Goal: Task Accomplishment & Management: Complete application form

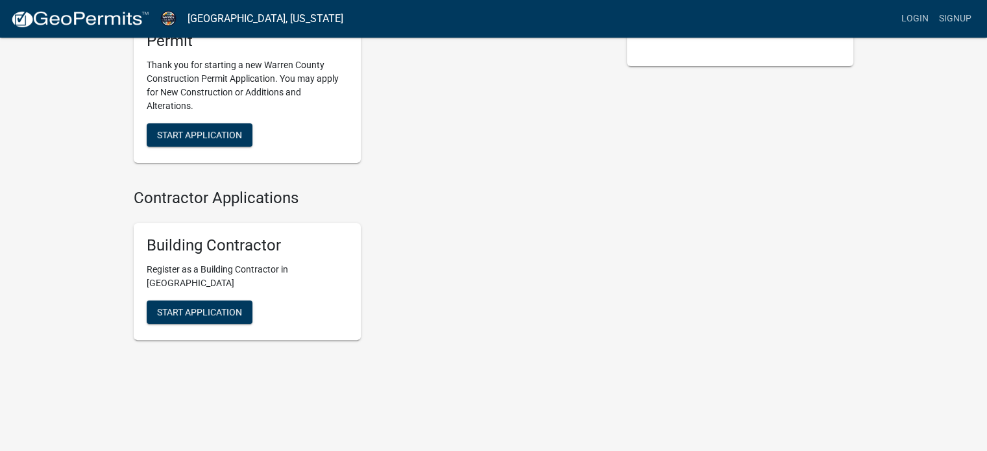
scroll to position [240, 0]
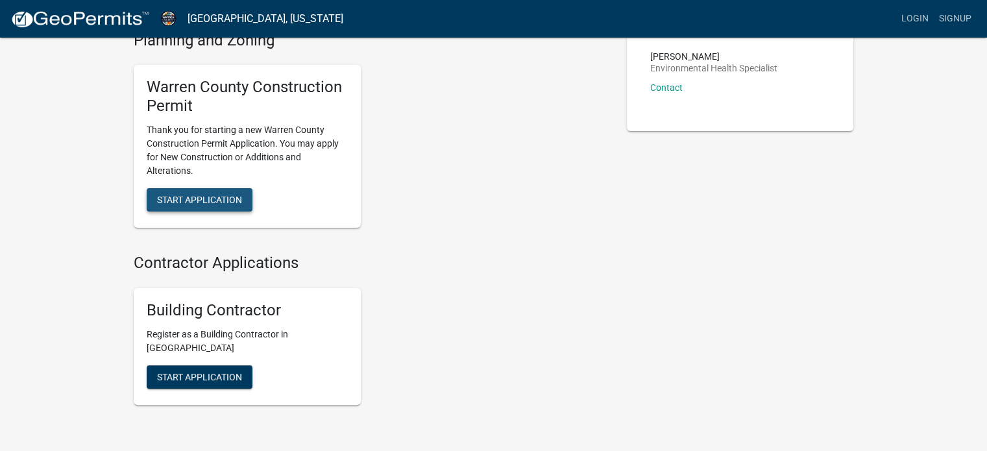
click at [191, 199] on span "Start Application" at bounding box center [199, 199] width 85 height 10
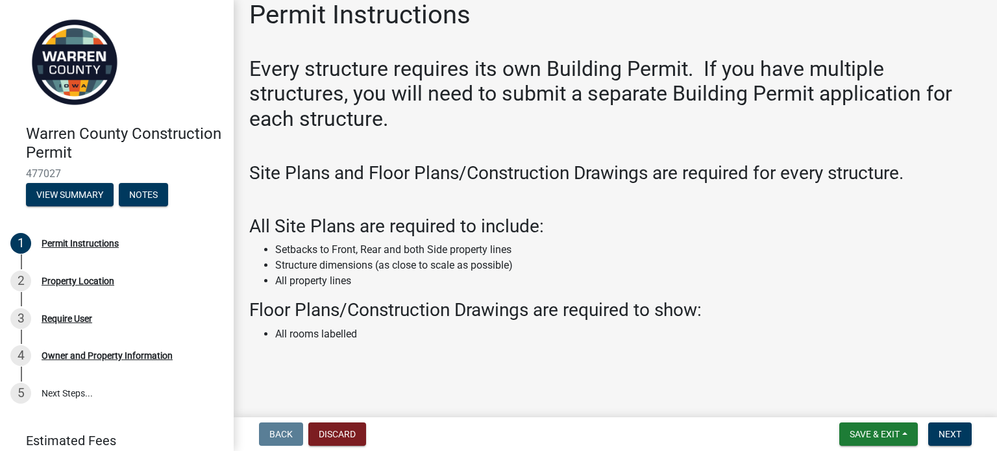
scroll to position [33, 0]
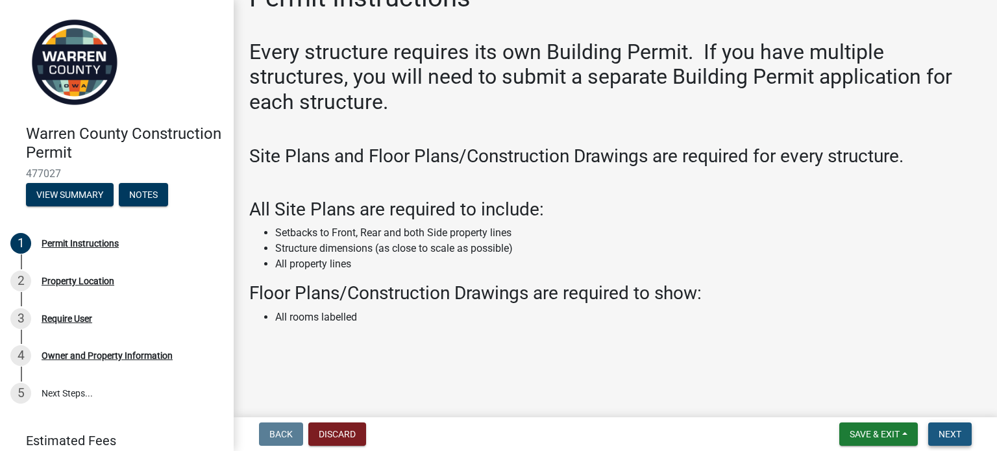
click at [939, 433] on span "Next" at bounding box center [950, 434] width 23 height 10
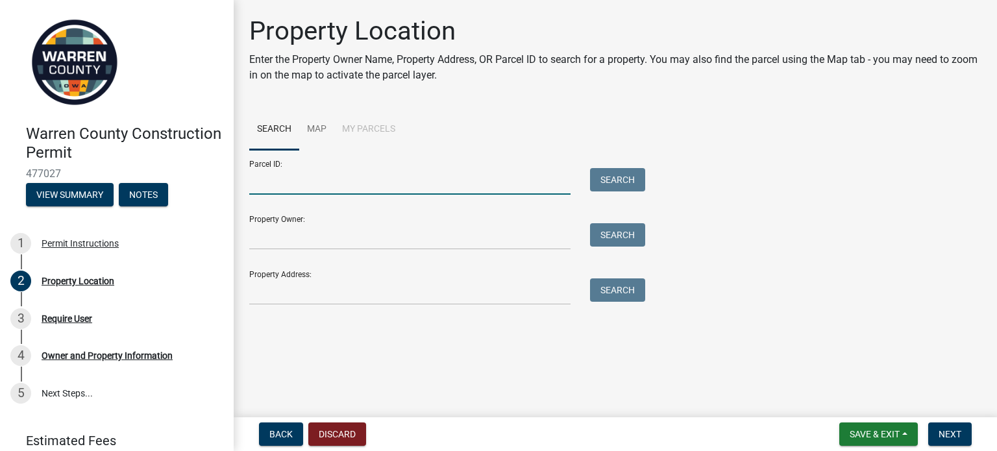
click at [280, 185] on input "Parcel ID:" at bounding box center [409, 181] width 321 height 27
type input "13000289488"
click at [615, 173] on button "Search" at bounding box center [617, 179] width 55 height 23
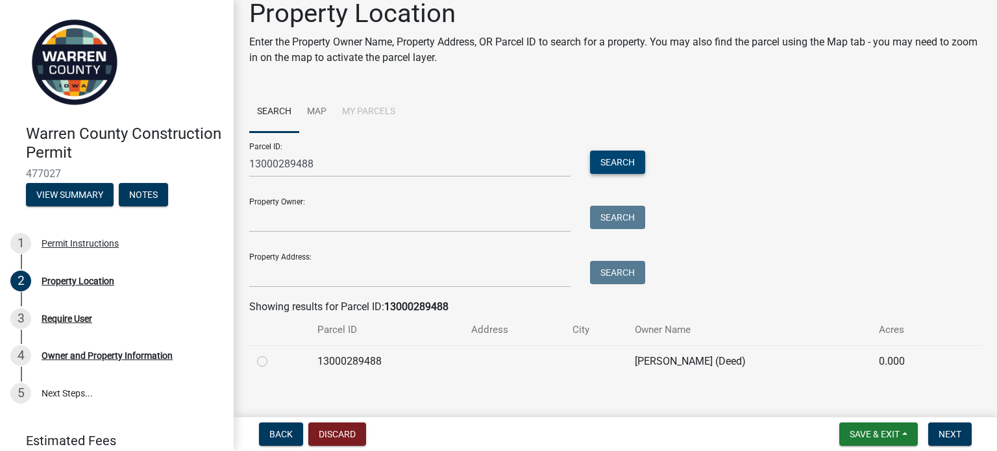
scroll to position [32, 0]
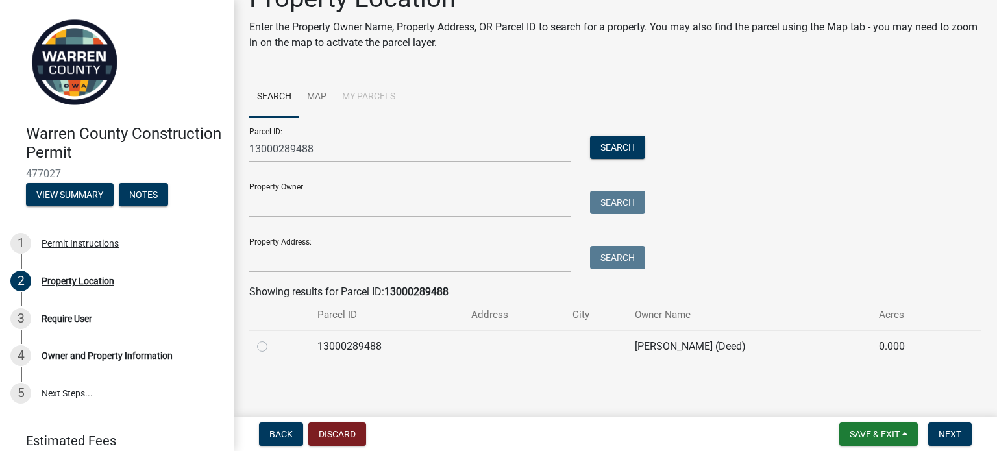
click at [273, 339] on label at bounding box center [273, 339] width 0 height 0
click at [273, 347] on input "radio" at bounding box center [277, 343] width 8 height 8
radio input "true"
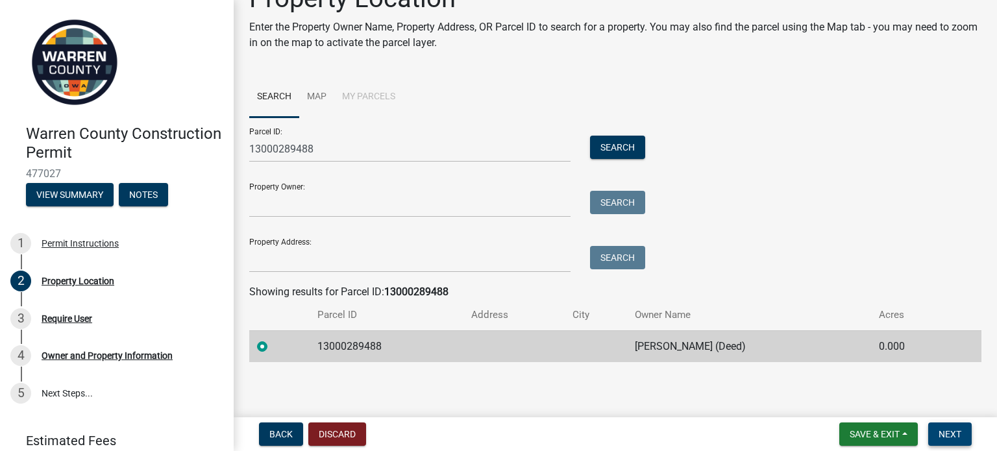
click at [948, 432] on span "Next" at bounding box center [950, 434] width 23 height 10
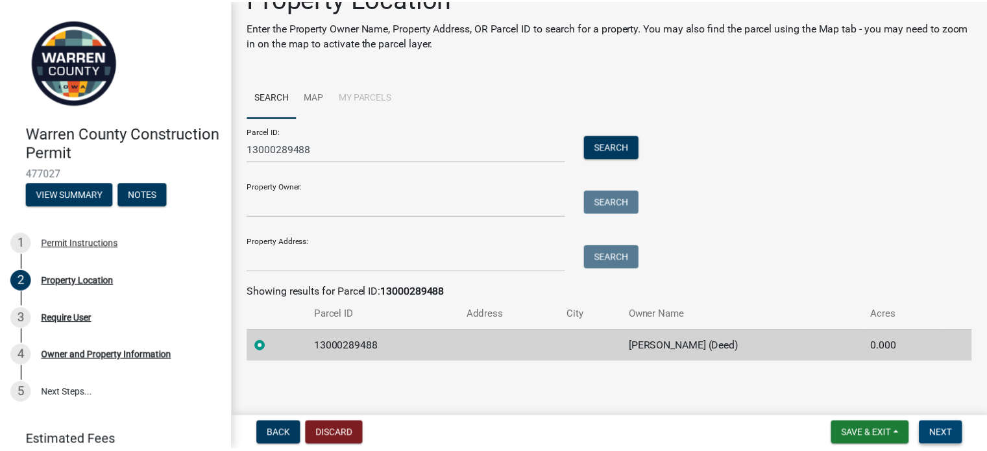
scroll to position [0, 0]
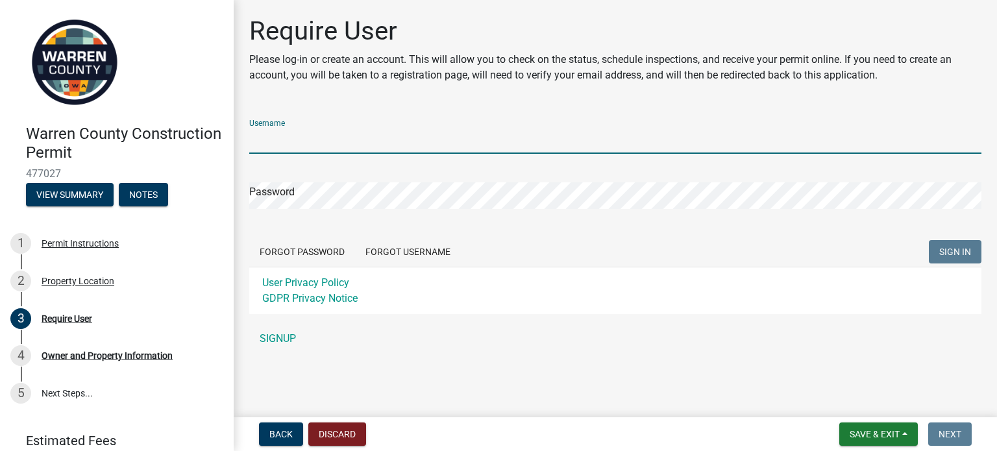
click at [328, 133] on input "Username" at bounding box center [615, 140] width 732 height 27
click at [275, 335] on div "Username Password Forgot Password Forgot Username SIGN IN User Privacy Policy G…" at bounding box center [615, 230] width 732 height 243
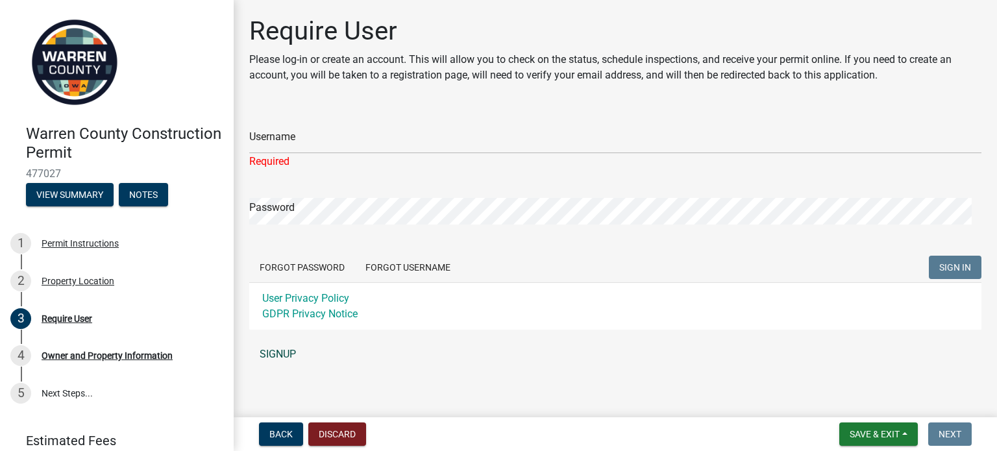
click at [278, 353] on link "SIGNUP" at bounding box center [615, 355] width 732 height 26
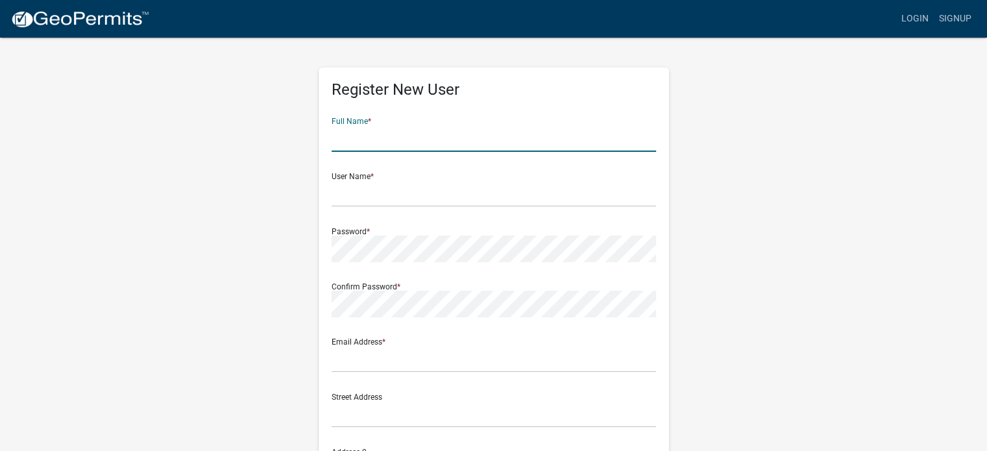
click at [380, 142] on input "text" at bounding box center [494, 138] width 325 height 27
type input "S"
type input "Vittoria Homes, LLC"
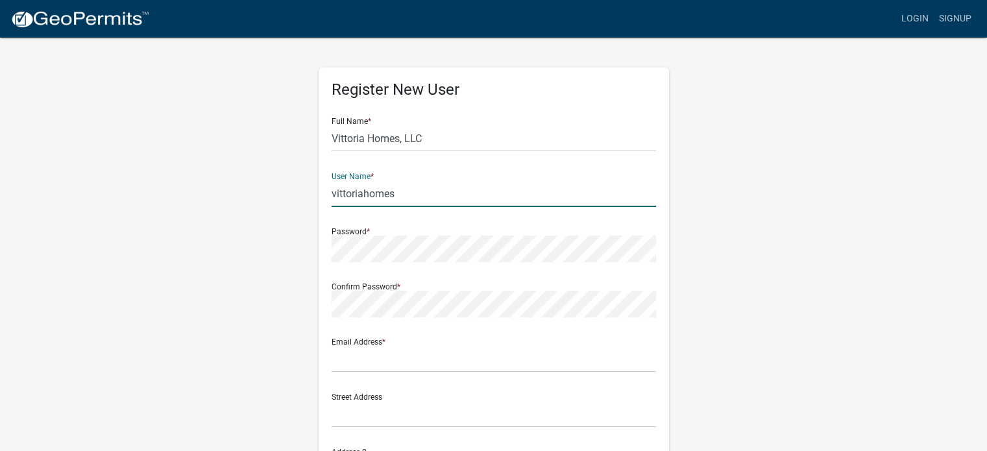
type input "vittoriahomes"
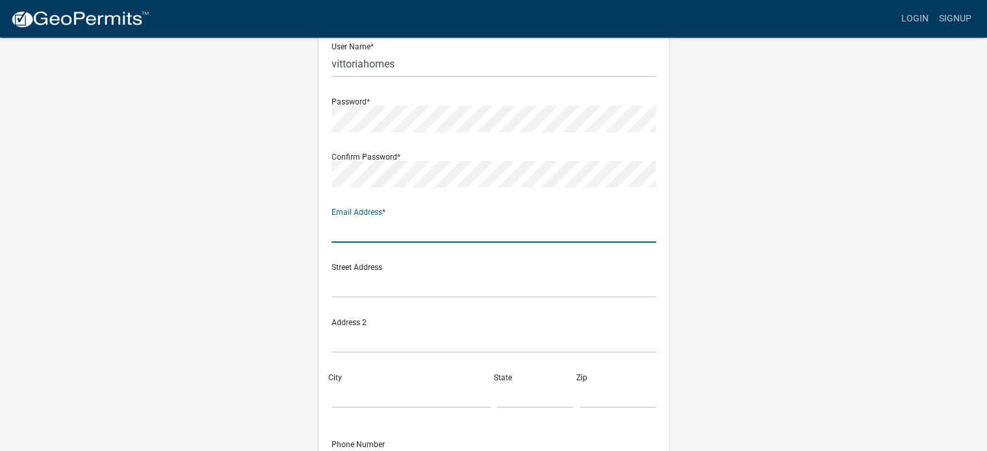
click at [397, 236] on input "text" at bounding box center [494, 229] width 325 height 27
type input "[PERSON_NAME][EMAIL_ADDRESS][PERSON_NAME][DOMAIN_NAME]"
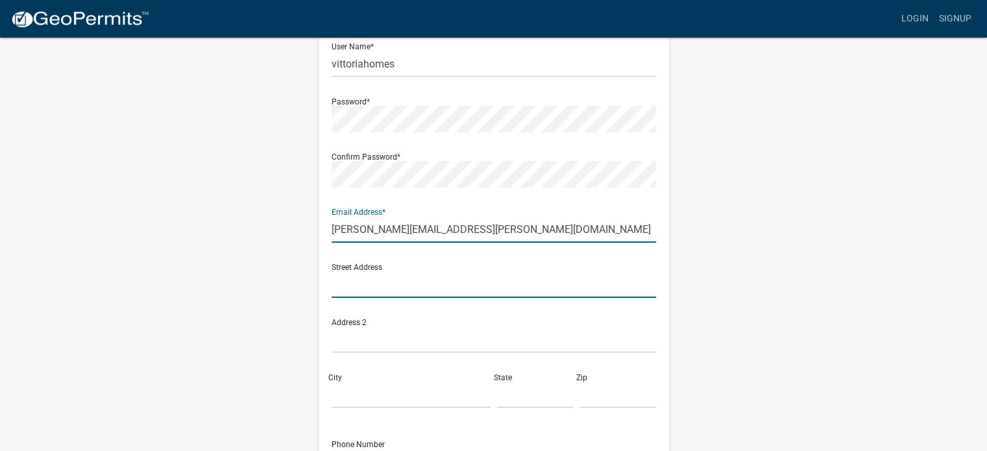
type input "1416 NE Seneca Court"
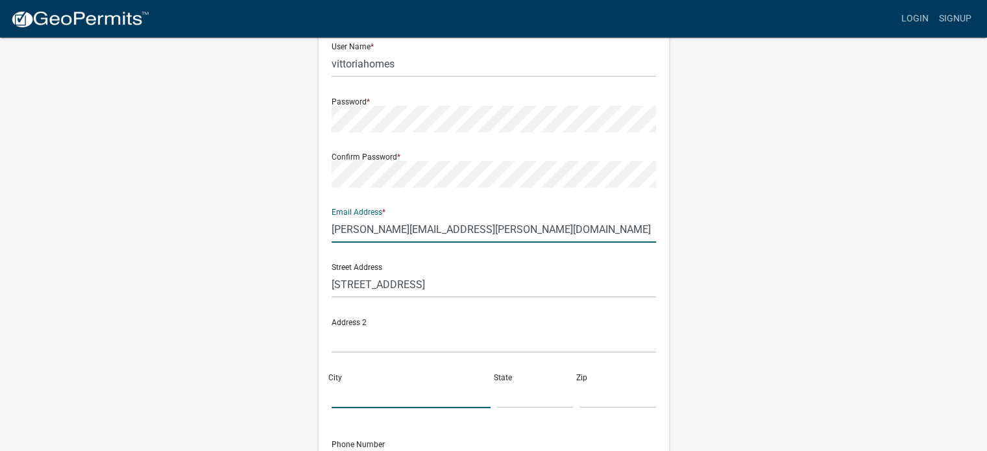
type input "ANKENY"
type input "IA"
type input "50021"
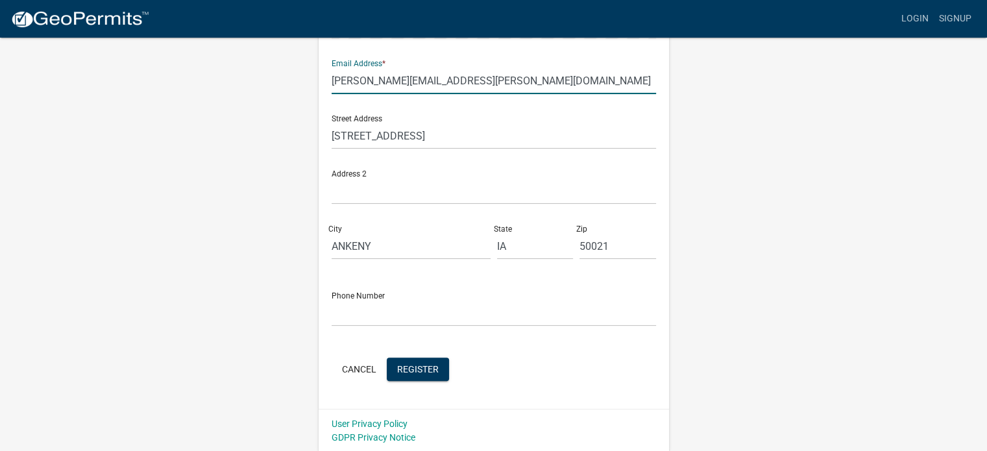
scroll to position [279, 0]
click at [379, 316] on input "text" at bounding box center [494, 312] width 325 height 27
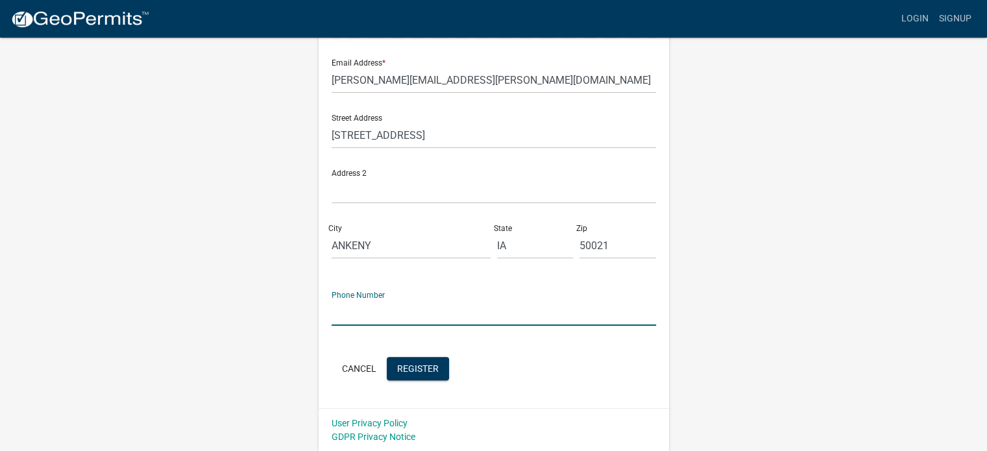
type input "3195602286"
click at [397, 365] on span "Register" at bounding box center [418, 368] width 42 height 10
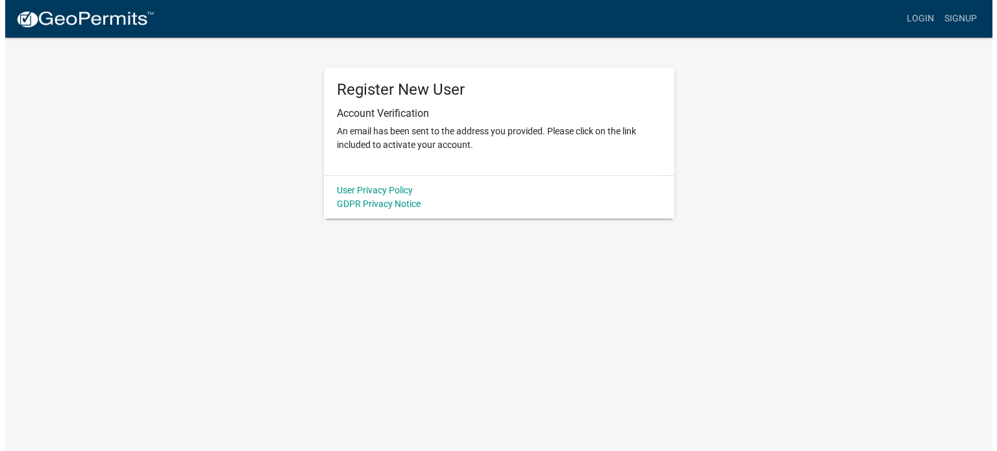
scroll to position [0, 0]
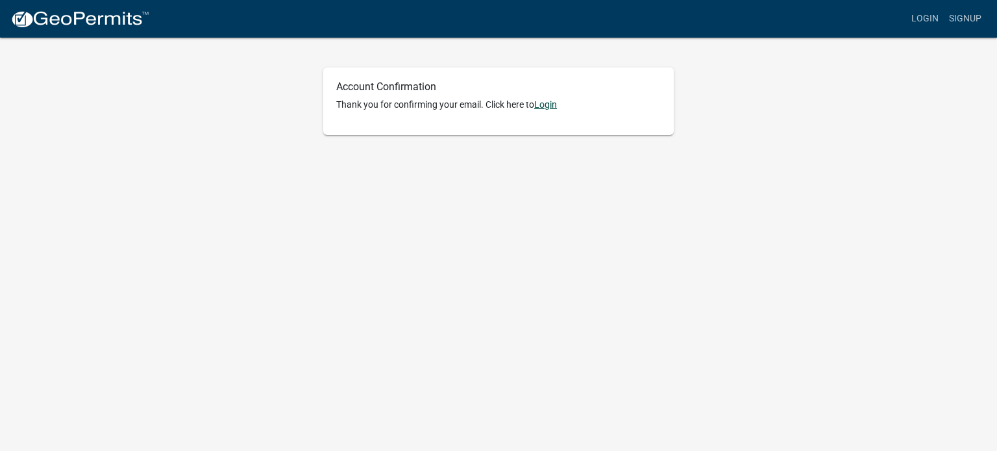
click at [545, 102] on link "Login" at bounding box center [545, 104] width 23 height 10
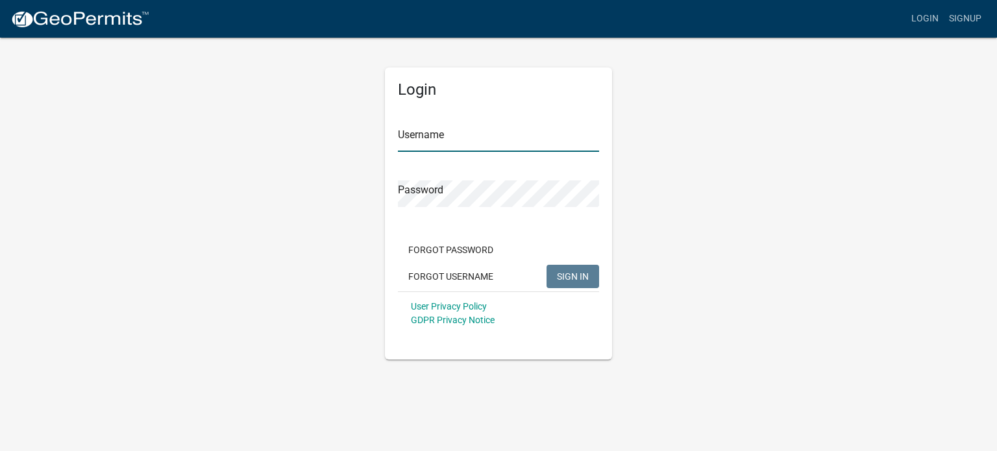
type input "vittoriahomes"
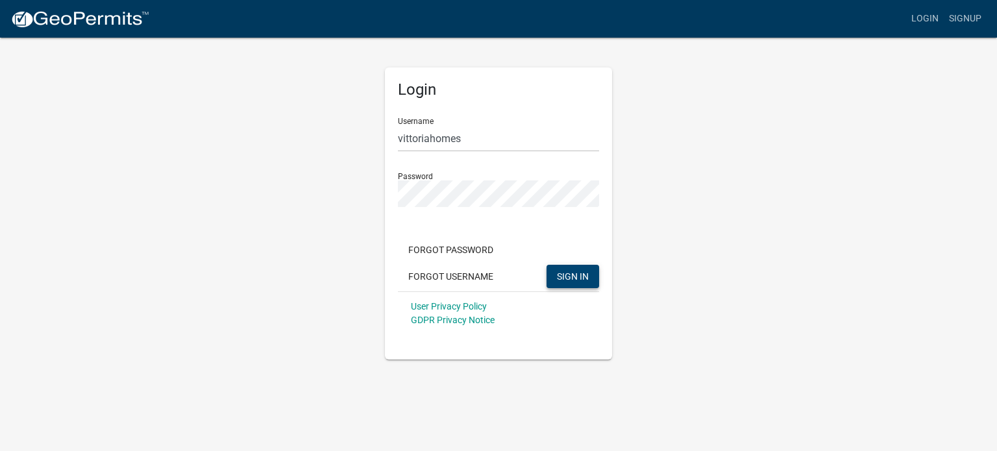
click at [574, 285] on button "SIGN IN" at bounding box center [573, 276] width 53 height 23
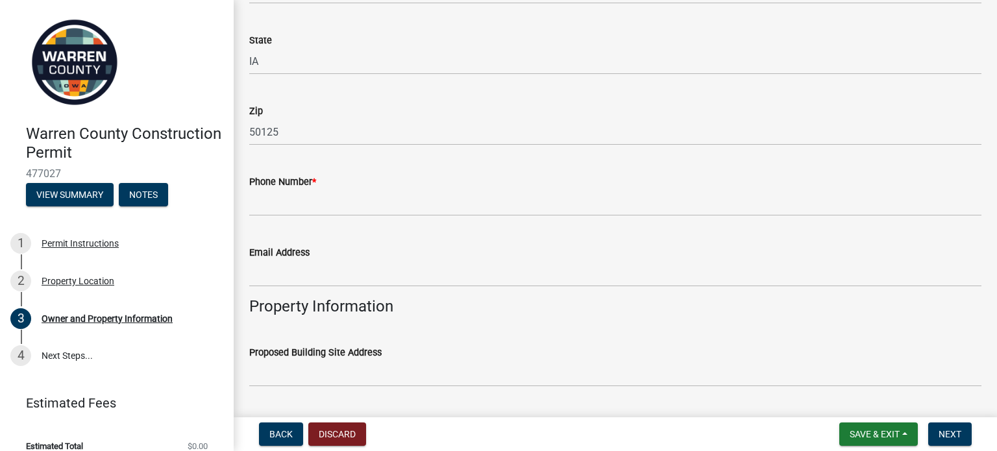
scroll to position [390, 0]
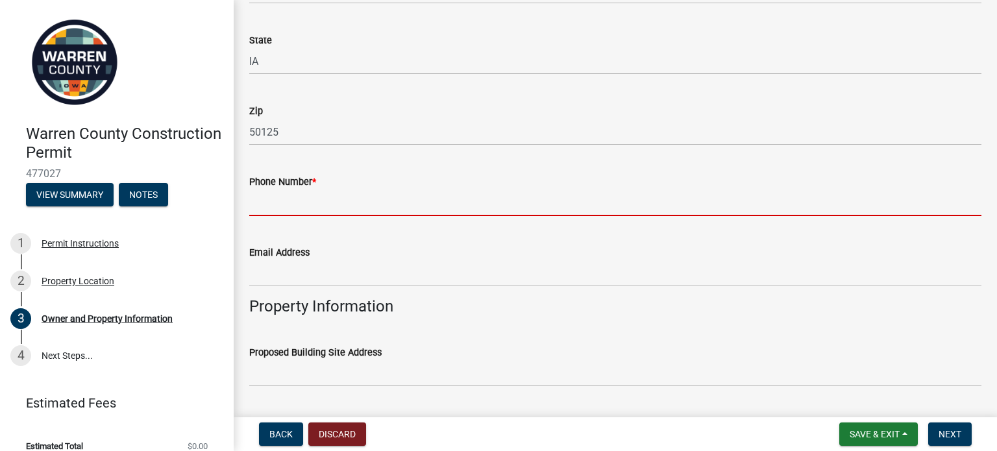
click at [295, 202] on input "Phone Number *" at bounding box center [615, 203] width 732 height 27
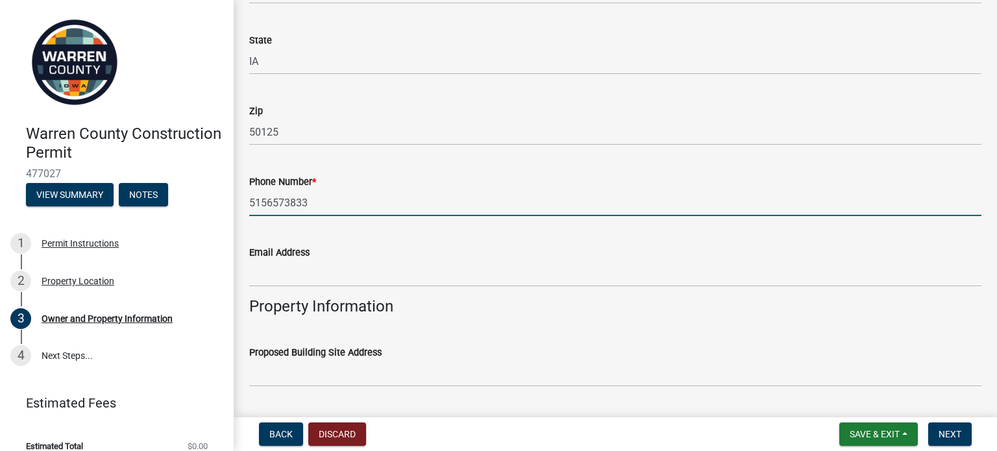
type input "5156573833"
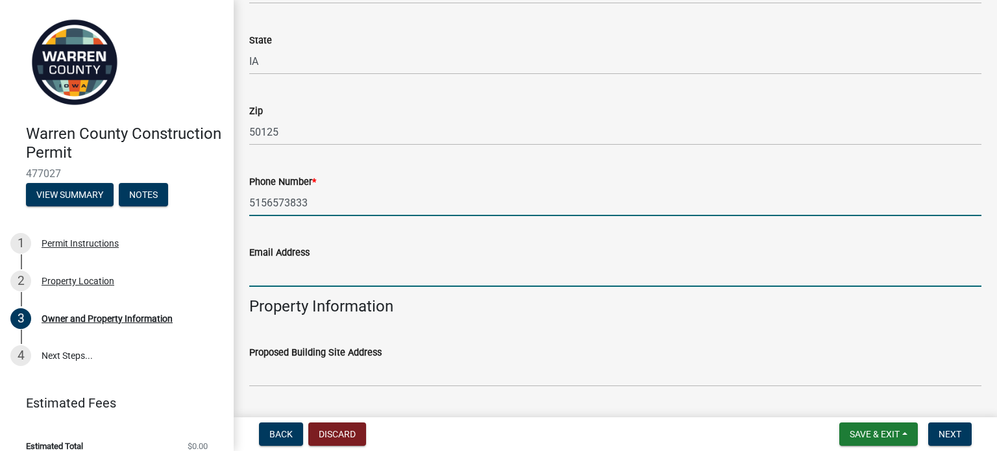
click at [332, 279] on input "Email Address" at bounding box center [615, 273] width 732 height 27
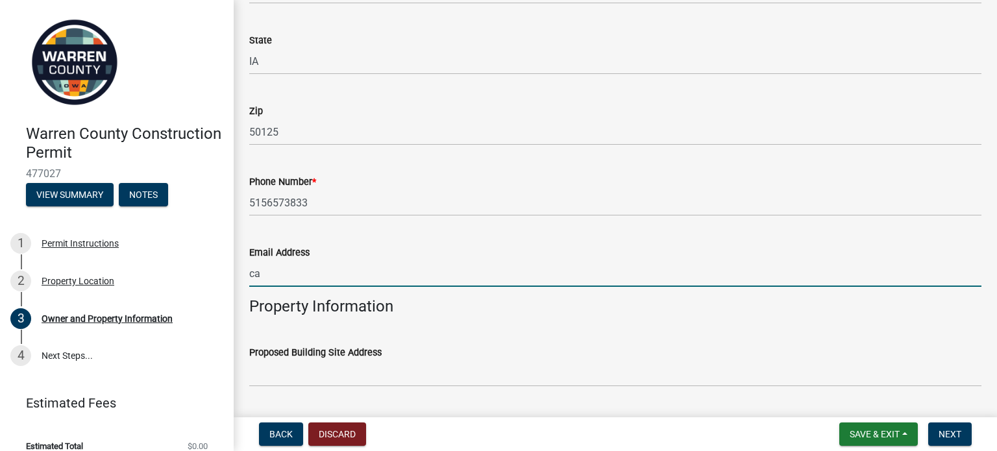
type input "c"
type input "[PERSON_NAME][EMAIL_ADDRESS][PERSON_NAME][DOMAIN_NAME]"
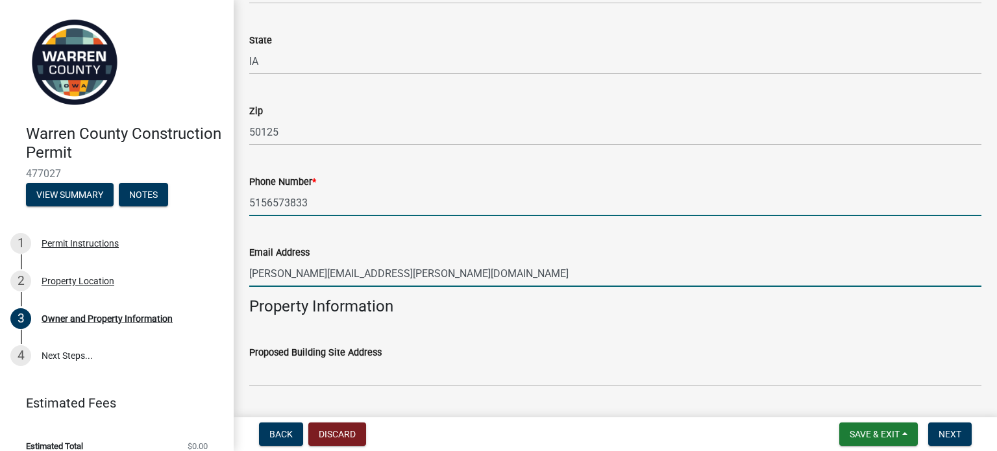
click at [656, 208] on input "5156573833" at bounding box center [615, 203] width 732 height 27
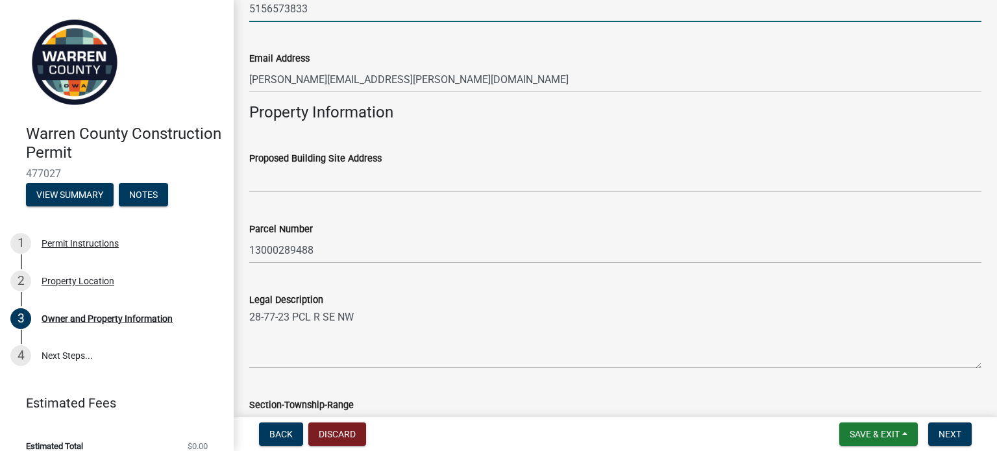
scroll to position [584, 0]
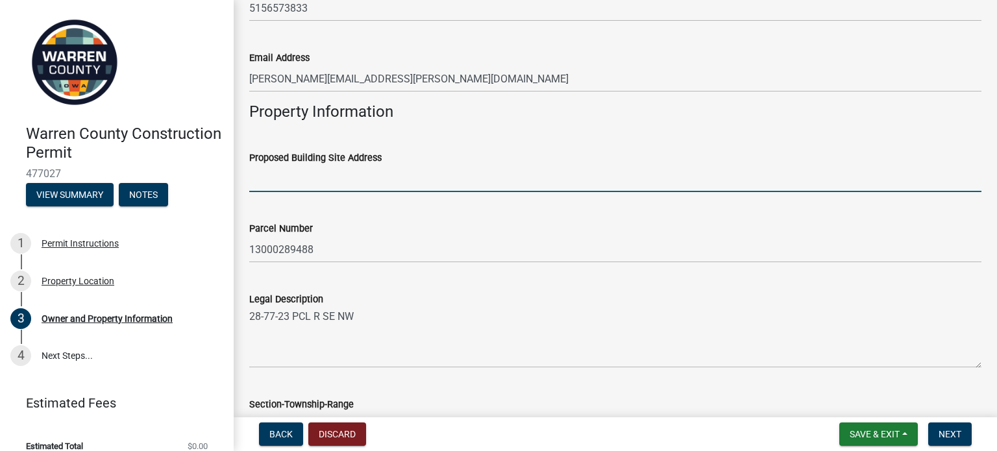
click at [342, 181] on input "Proposed Building Site Address" at bounding box center [615, 179] width 732 height 27
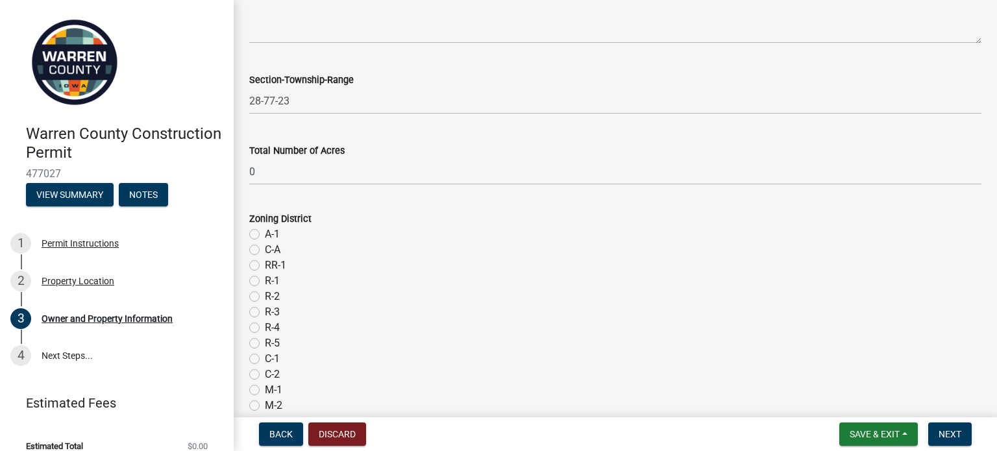
scroll to position [974, 0]
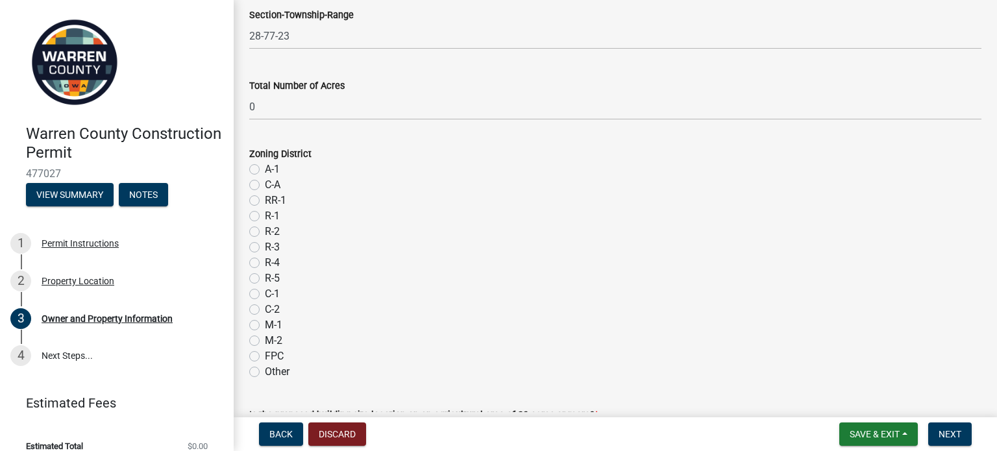
type input "[STREET_ADDRESS]"
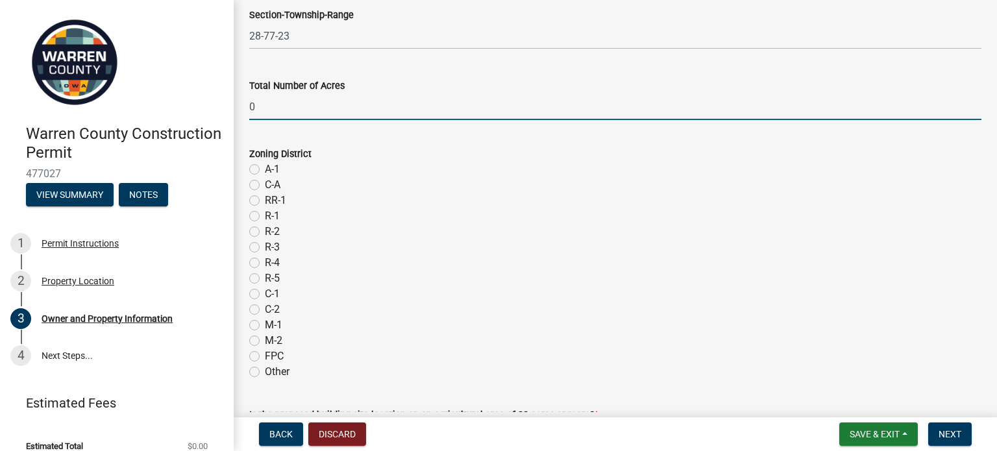
click at [247, 109] on div "Total Number of Acres 0" at bounding box center [616, 90] width 752 height 60
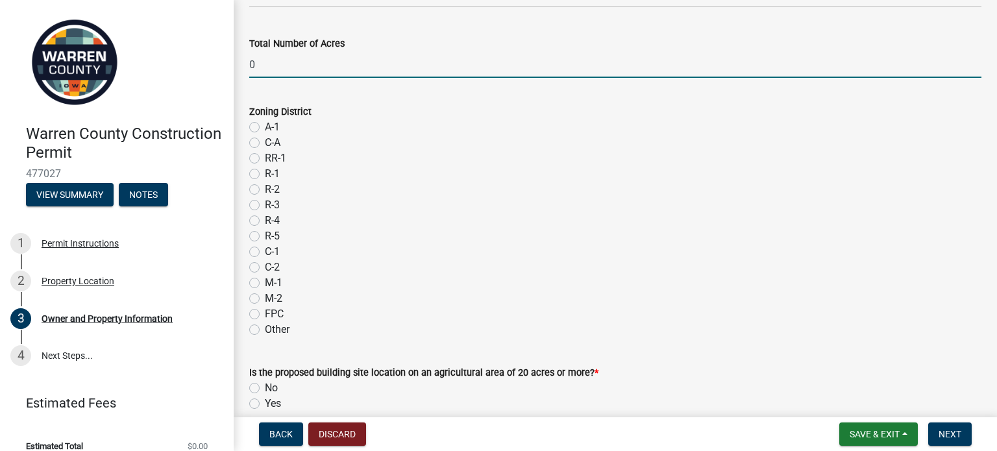
scroll to position [1039, 0]
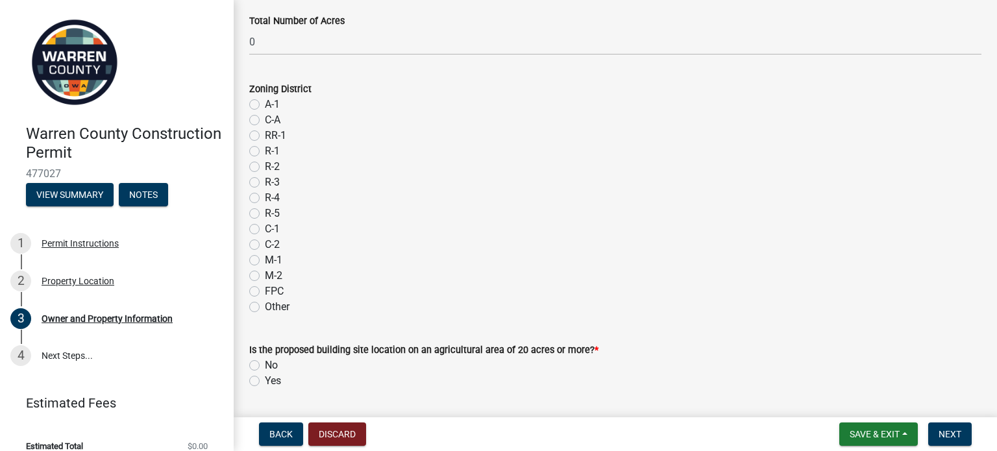
click at [265, 307] on label "Other" at bounding box center [277, 307] width 25 height 16
click at [265, 307] on input "Other" at bounding box center [269, 303] width 8 height 8
radio input "true"
click at [265, 365] on label "No" at bounding box center [271, 366] width 13 height 16
click at [265, 365] on input "No" at bounding box center [269, 362] width 8 height 8
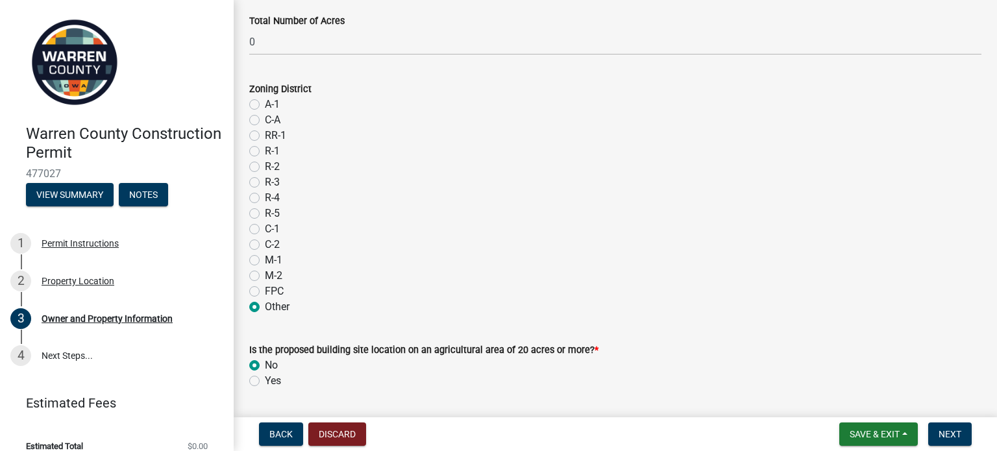
radio input "true"
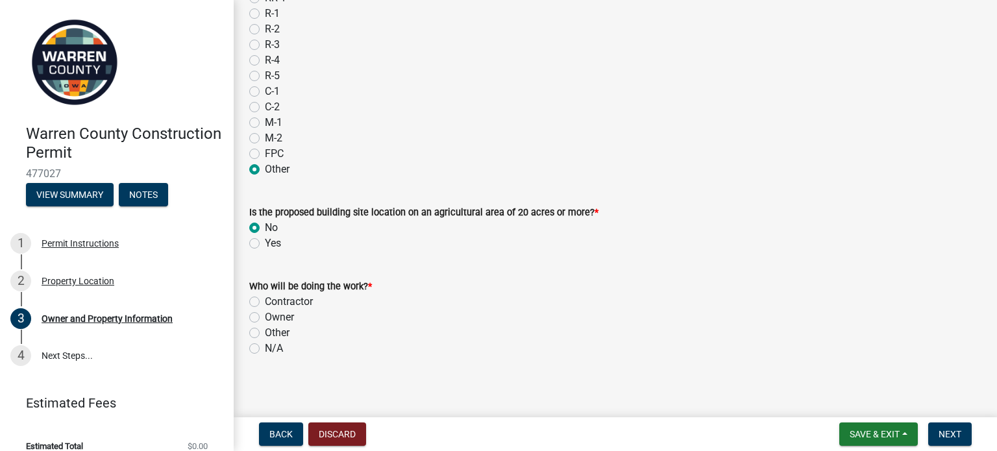
scroll to position [1182, 0]
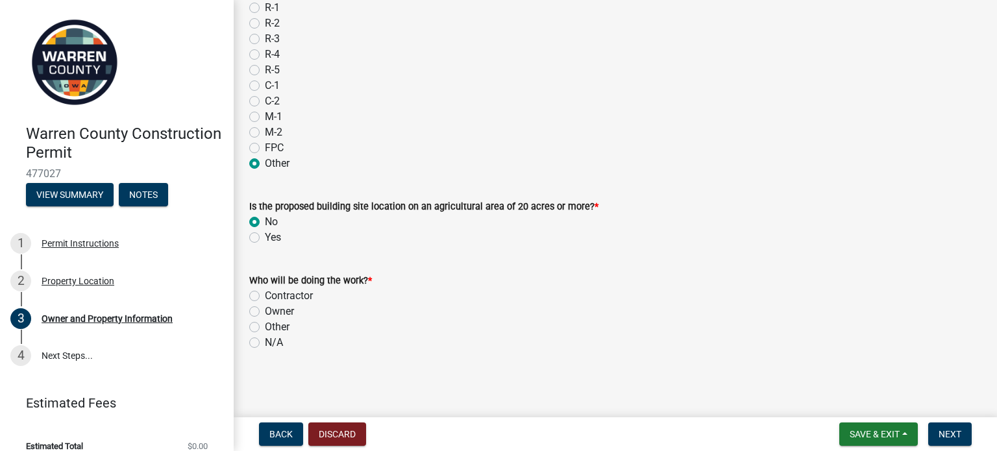
click at [265, 295] on label "Contractor" at bounding box center [289, 296] width 48 height 16
click at [265, 295] on input "Contractor" at bounding box center [269, 292] width 8 height 8
radio input "true"
click at [944, 433] on span "Next" at bounding box center [950, 434] width 23 height 10
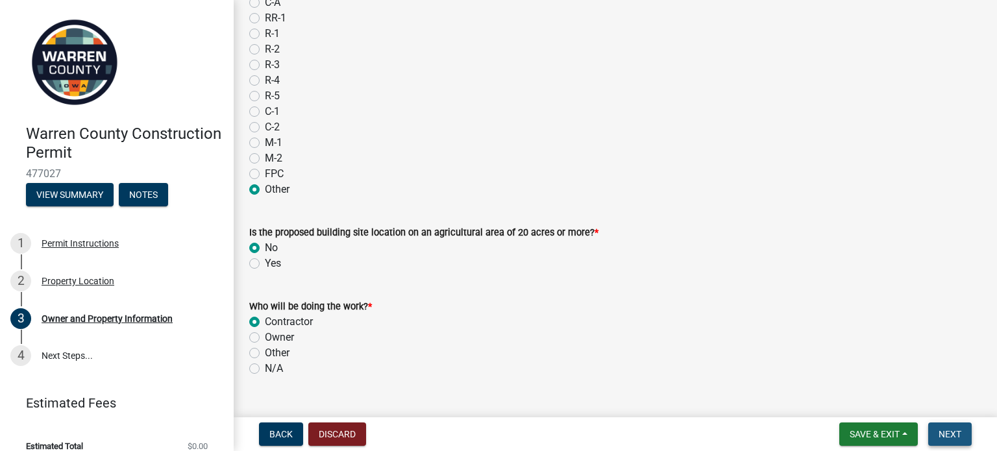
scroll to position [1208, 0]
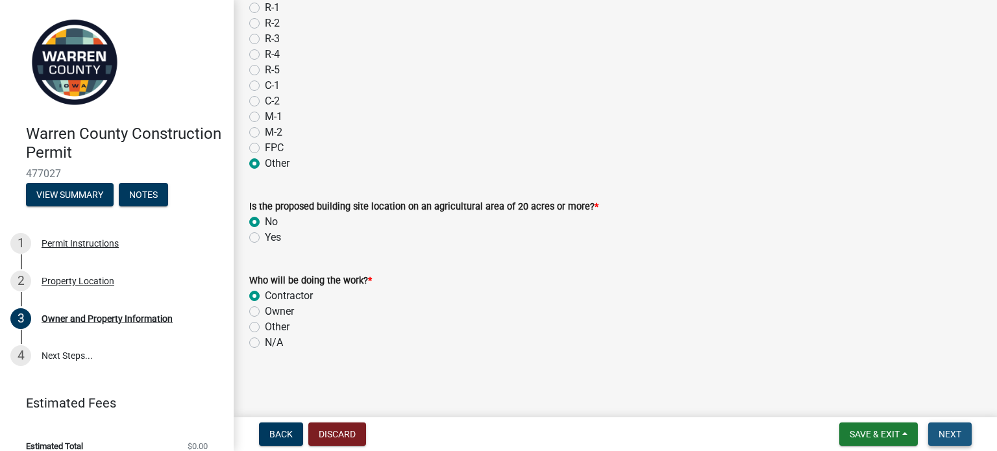
click at [935, 430] on button "Next" at bounding box center [949, 434] width 43 height 23
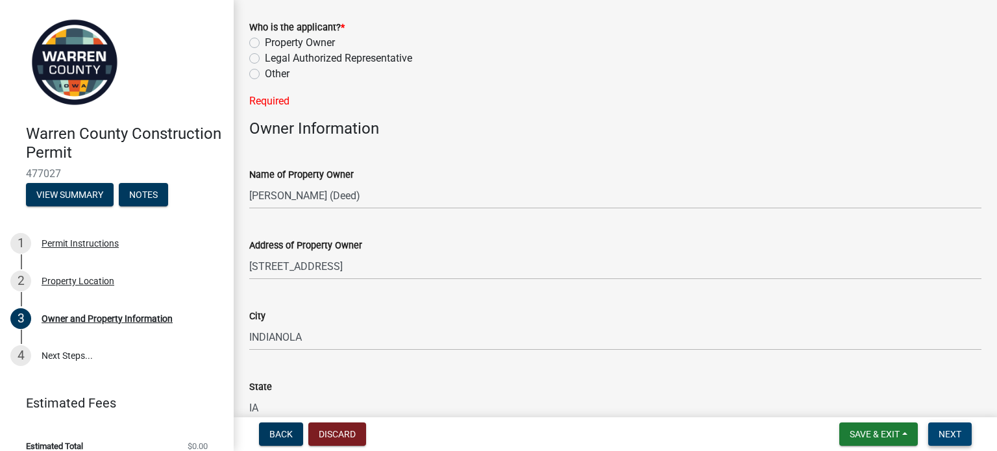
scroll to position [0, 0]
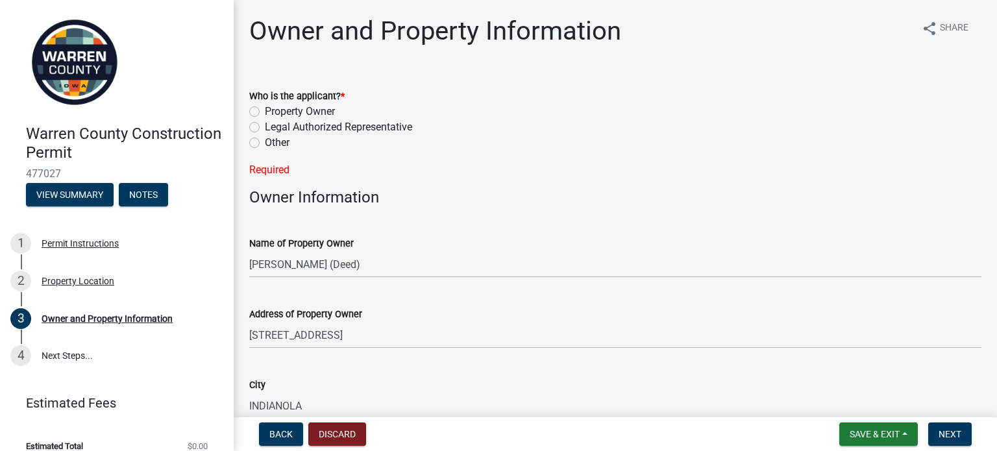
click at [265, 142] on label "Other" at bounding box center [277, 143] width 25 height 16
click at [265, 142] on input "Other" at bounding box center [269, 139] width 8 height 8
radio input "true"
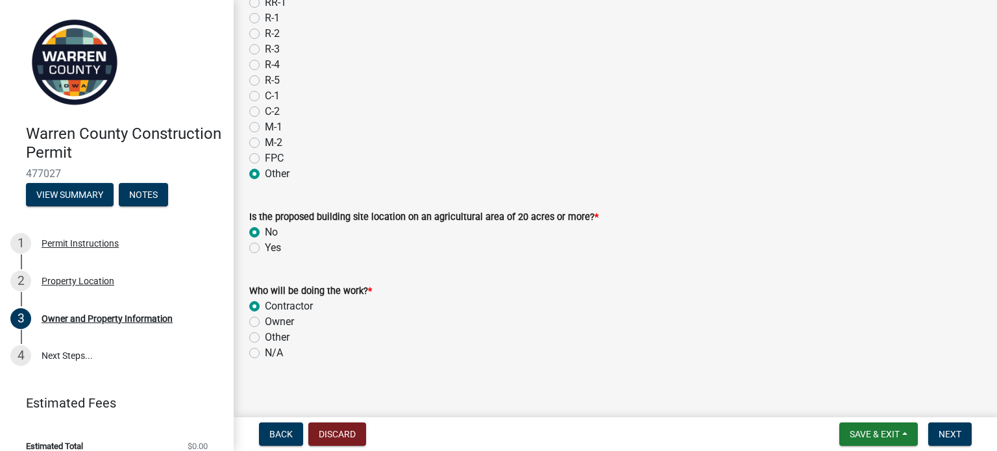
scroll to position [1182, 0]
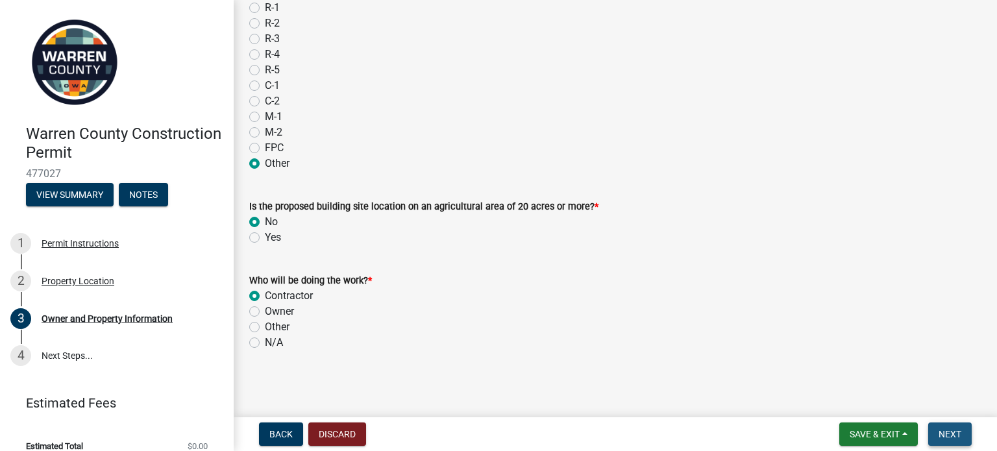
click at [949, 427] on button "Next" at bounding box center [949, 434] width 43 height 23
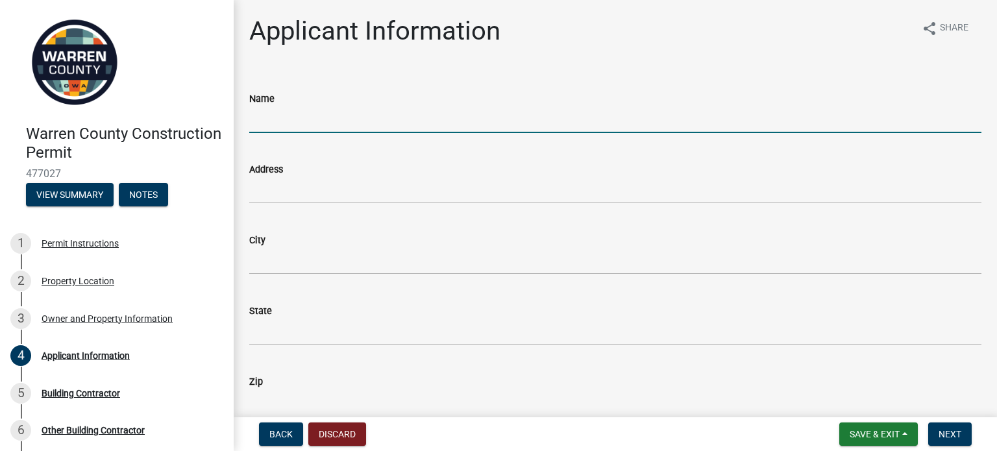
click at [263, 119] on input "Name" at bounding box center [615, 119] width 732 height 27
type input "[PERSON_NAME]"
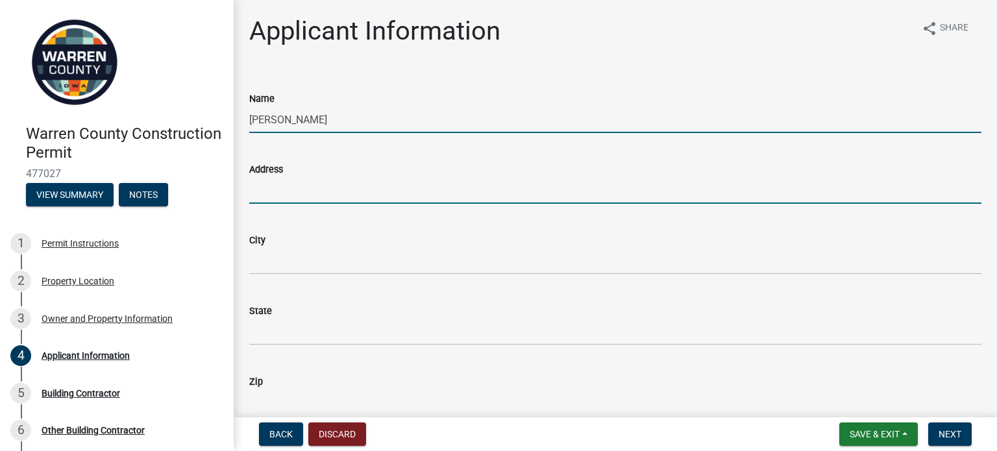
type input "1416 NE SENECA CT"
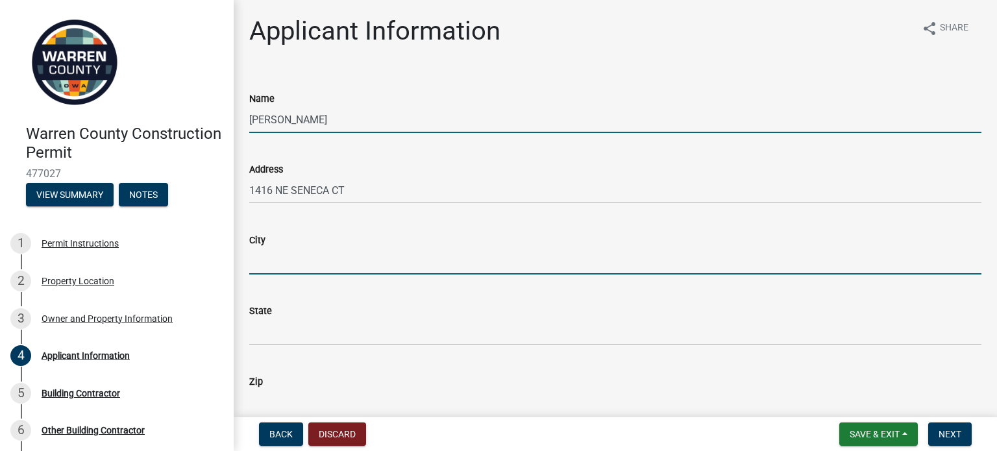
type input "ANKENY"
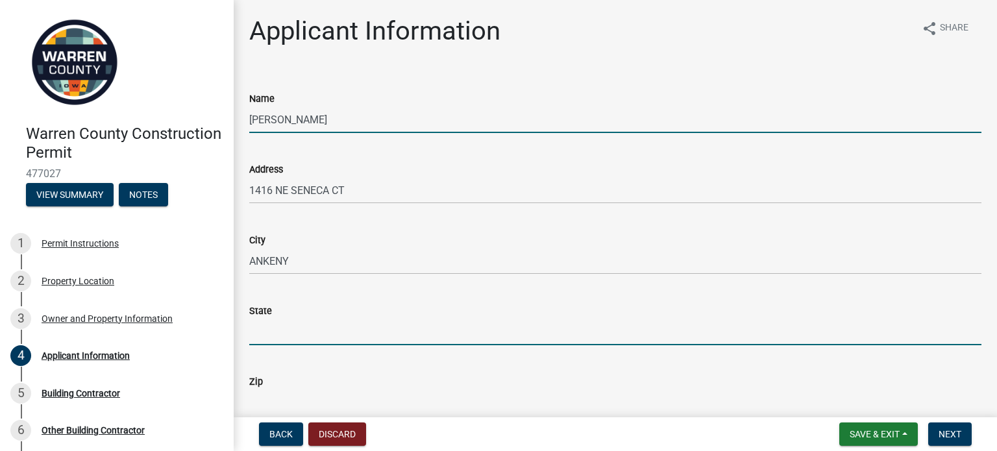
type input "IA"
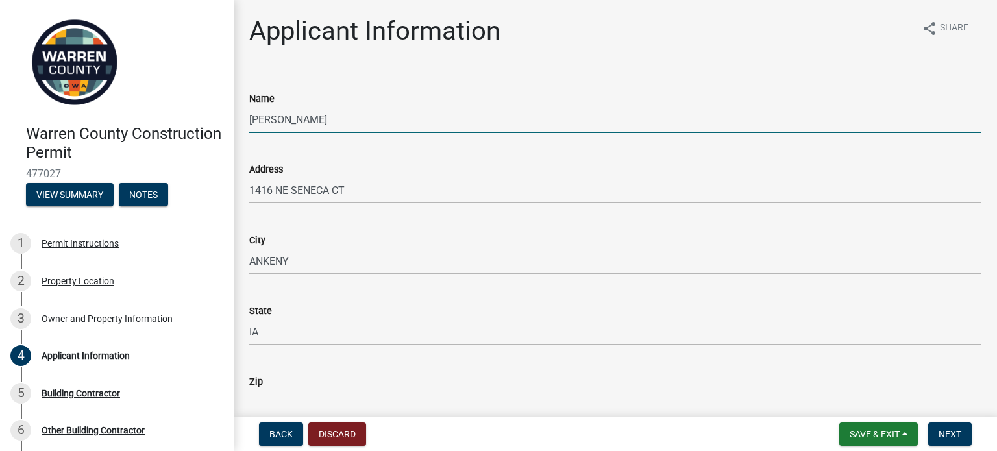
type input "50021-6906"
type input "3195602286"
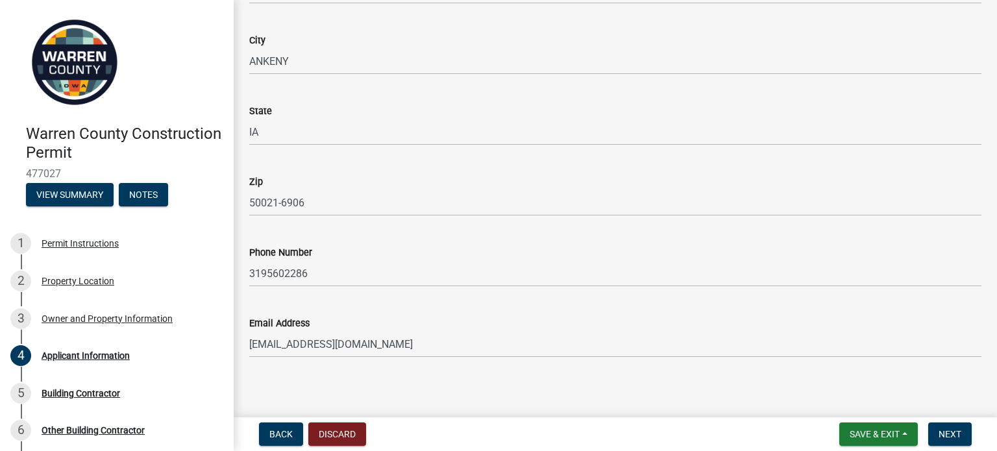
scroll to position [206, 0]
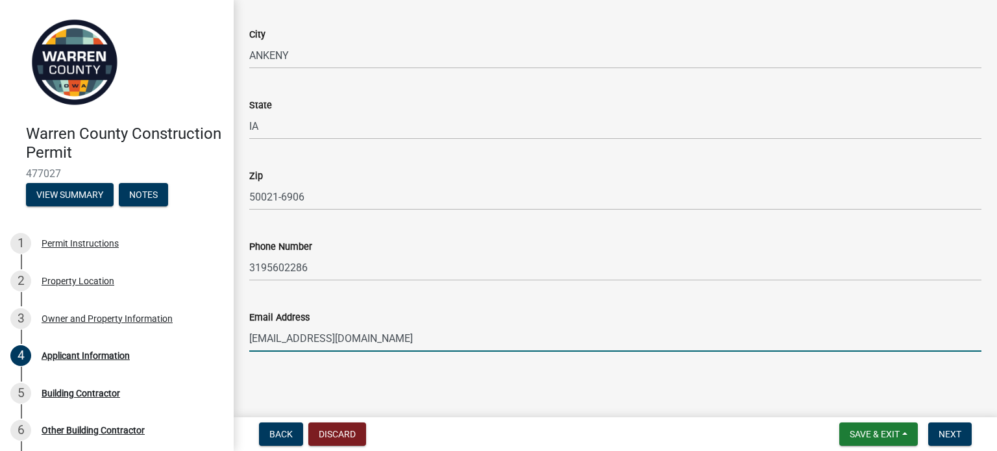
drag, startPoint x: 402, startPoint y: 335, endPoint x: 232, endPoint y: 337, distance: 169.5
click at [232, 337] on div "Warren County Construction Permit 477027 View Summary Notes 1 Permit Instructio…" at bounding box center [498, 225] width 997 height 451
type input "[PERSON_NAME][EMAIL_ADDRESS][PERSON_NAME][DOMAIN_NAME]"
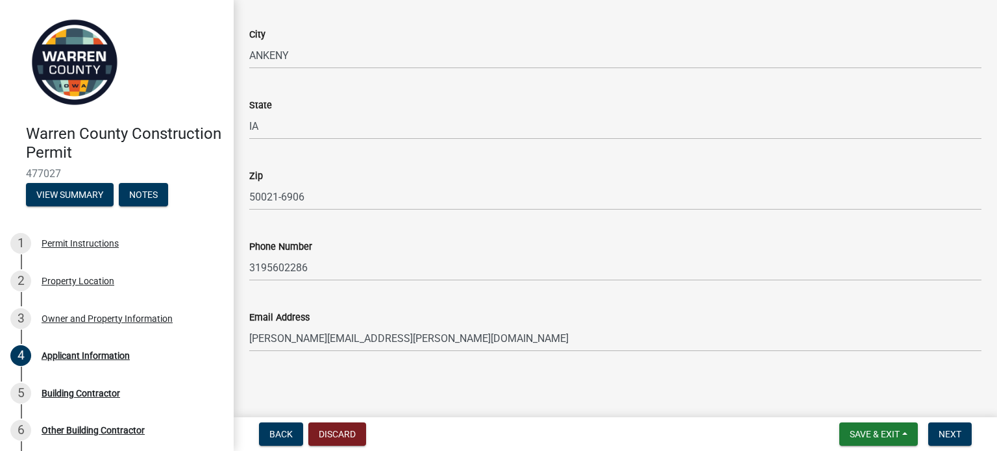
click at [541, 288] on wm-data-entity-input "Phone Number [PHONE_NUMBER]" at bounding box center [615, 256] width 732 height 71
click at [939, 436] on span "Next" at bounding box center [950, 434] width 23 height 10
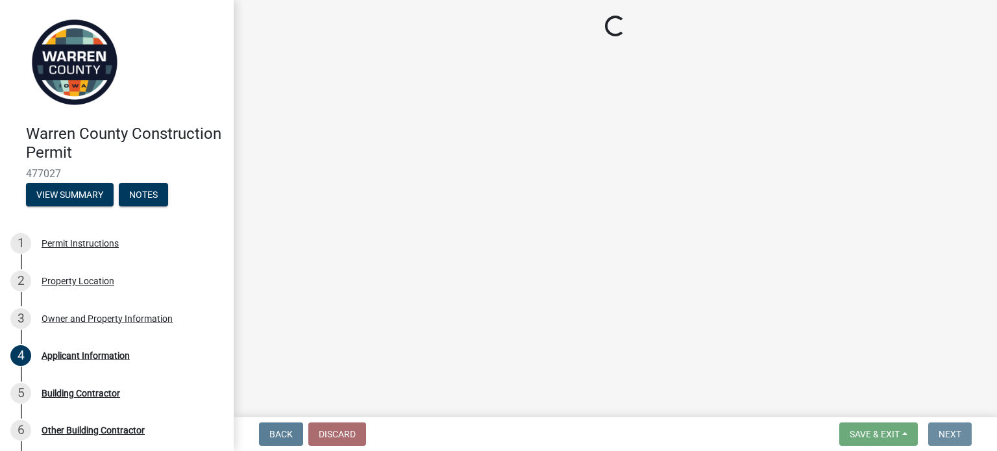
scroll to position [0, 0]
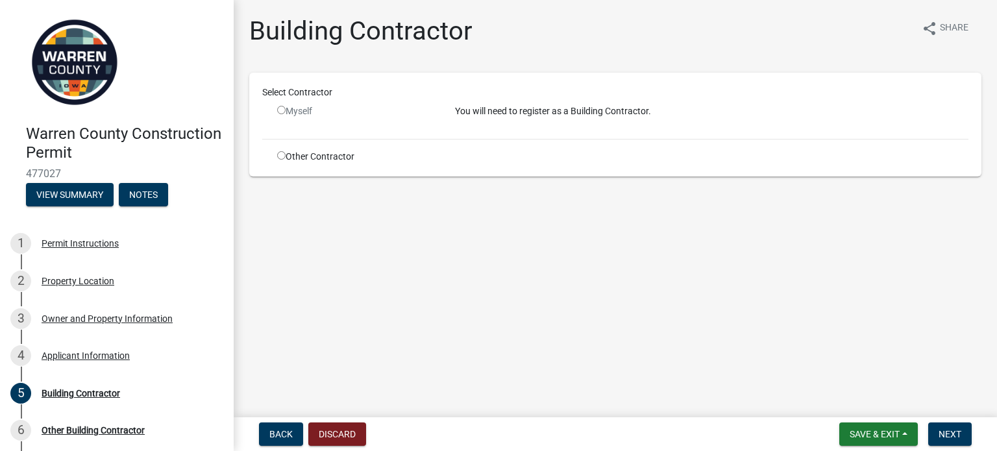
click at [303, 112] on div "Myself" at bounding box center [356, 112] width 158 height 14
click at [282, 109] on input "radio" at bounding box center [281, 110] width 8 height 8
radio input "false"
click at [282, 155] on input "radio" at bounding box center [281, 155] width 8 height 8
radio input "true"
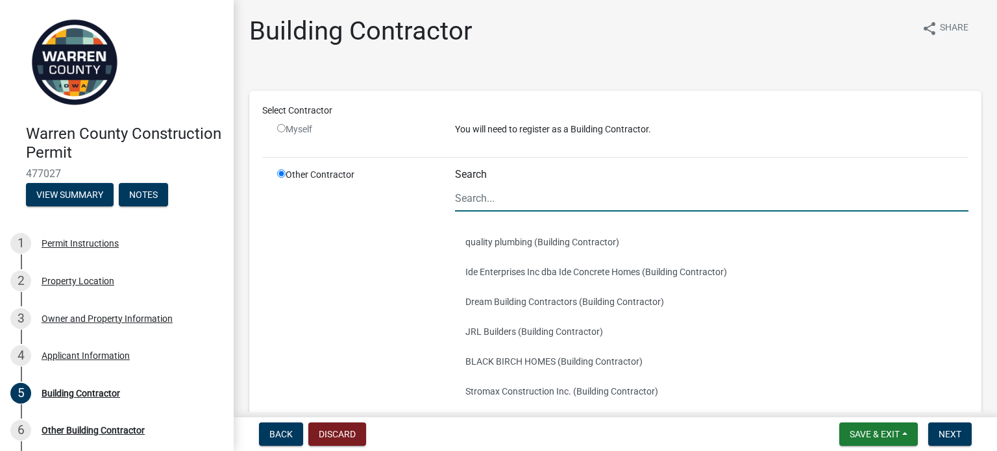
click at [473, 200] on input "Search" at bounding box center [712, 198] width 514 height 27
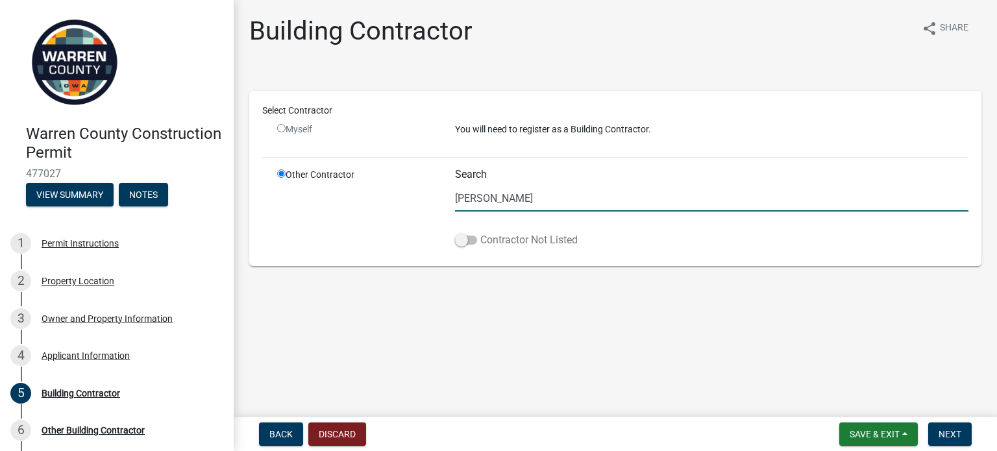
type input "[PERSON_NAME]"
click at [471, 239] on span at bounding box center [466, 240] width 22 height 9
click at [480, 232] on input "Contractor Not Listed" at bounding box center [480, 232] width 0 height 0
drag, startPoint x: 488, startPoint y: 205, endPoint x: 429, endPoint y: 205, distance: 59.1
click at [429, 205] on div "Other Contractor Search [PERSON_NAME] Contractor Not Listed" at bounding box center [622, 210] width 711 height 85
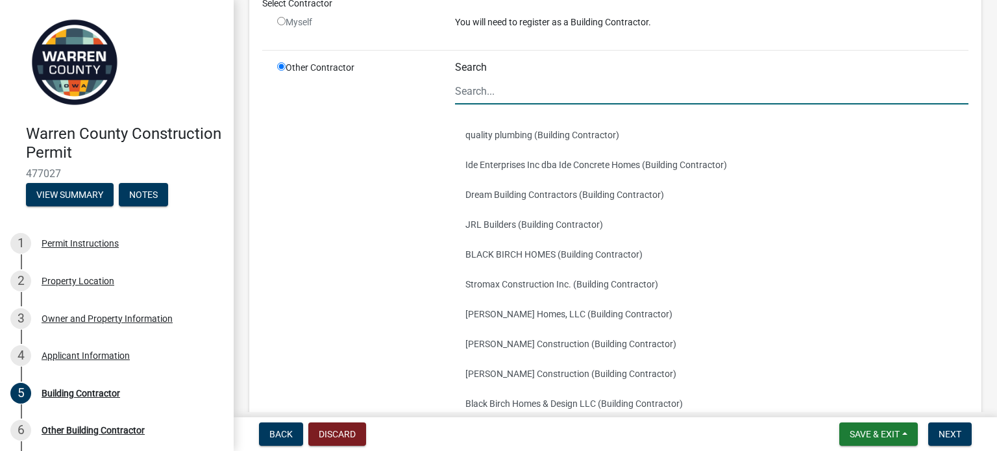
scroll to position [245, 0]
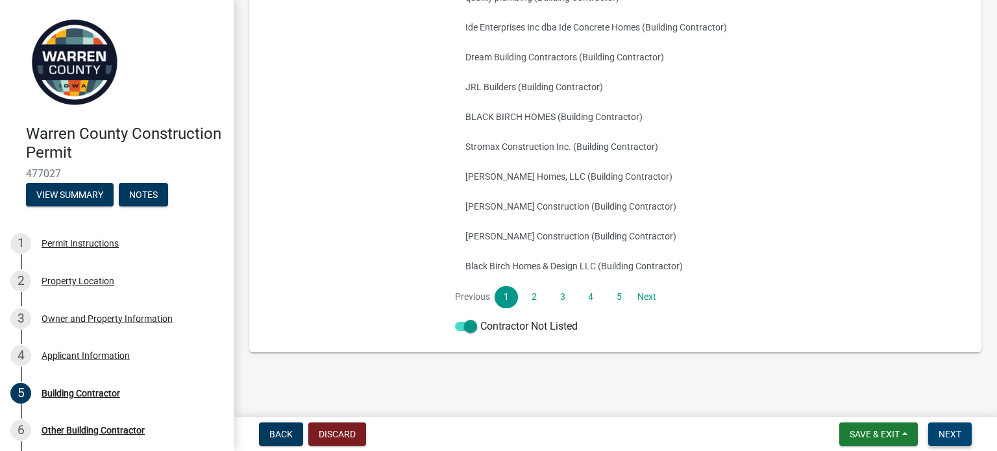
click at [943, 433] on span "Next" at bounding box center [950, 434] width 23 height 10
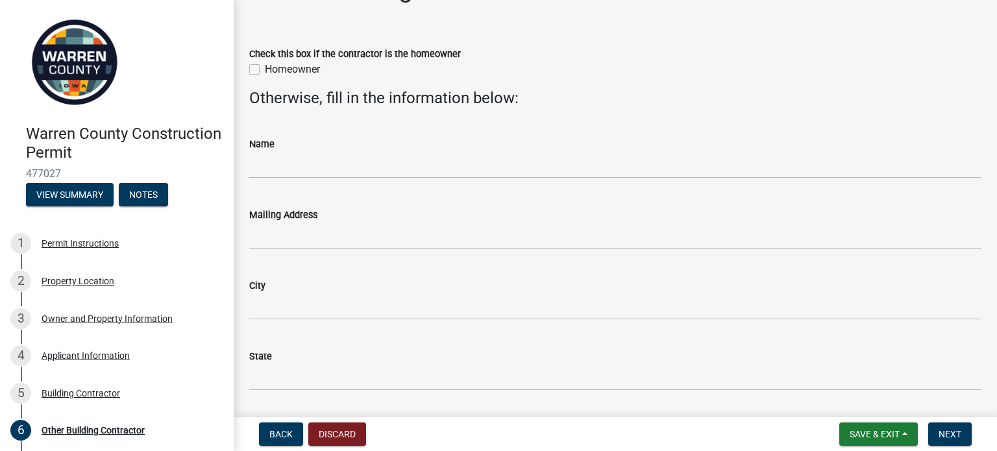
scroll to position [65, 0]
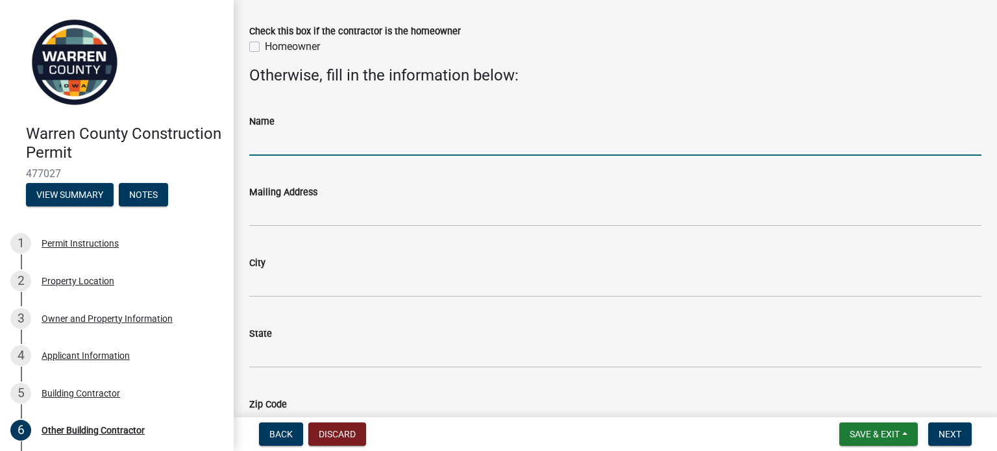
click at [275, 150] on input "Name" at bounding box center [615, 142] width 732 height 27
type input "Vittoria Homes, LLC"
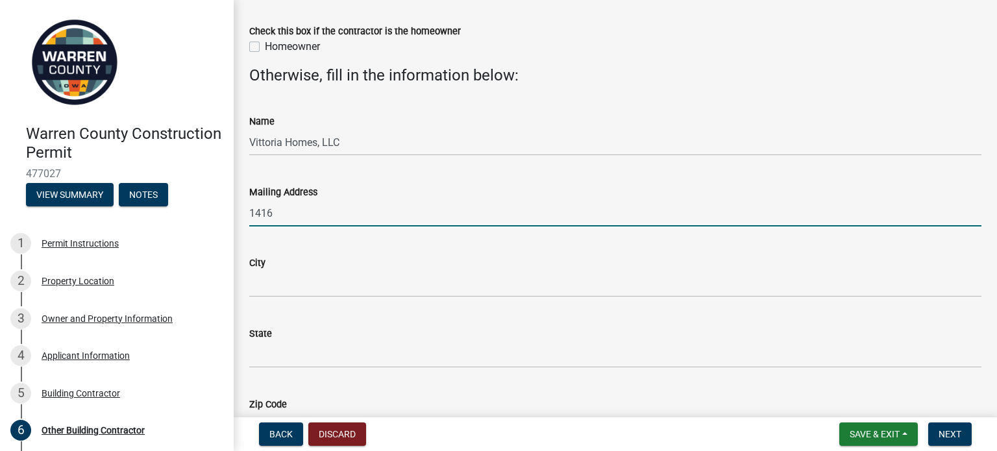
type input "1416 NE SENECA CT"
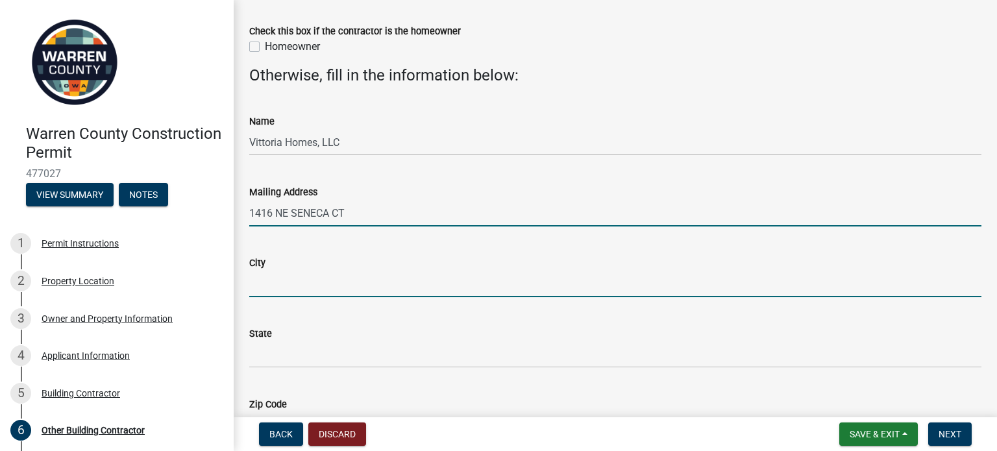
type input "ANKENY"
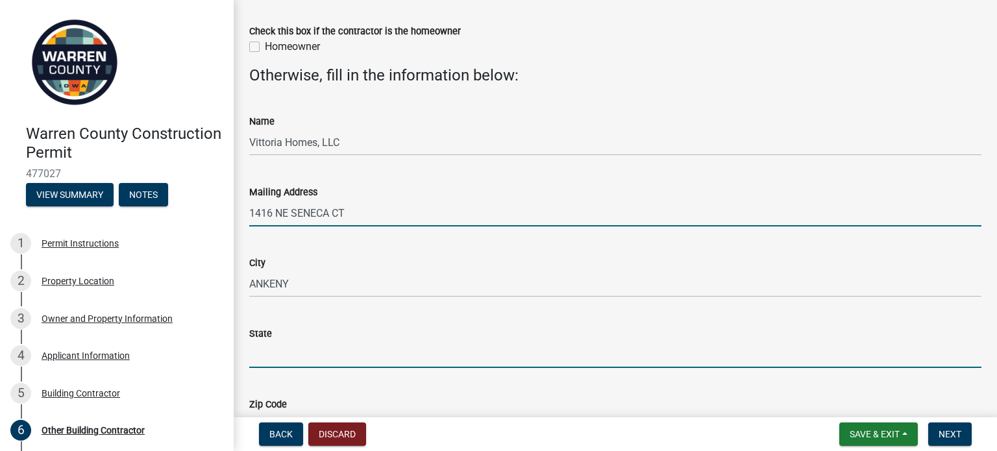
type input "IA"
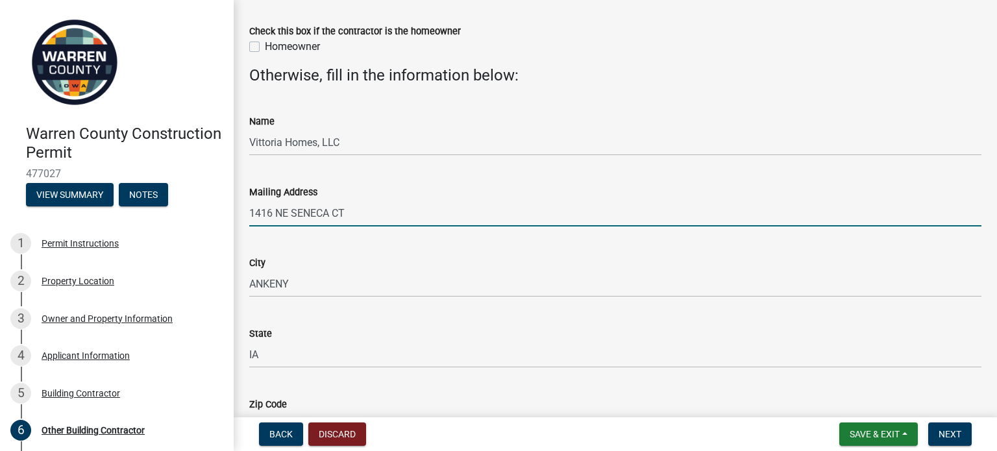
type input "50021-6906"
type input "3195602286"
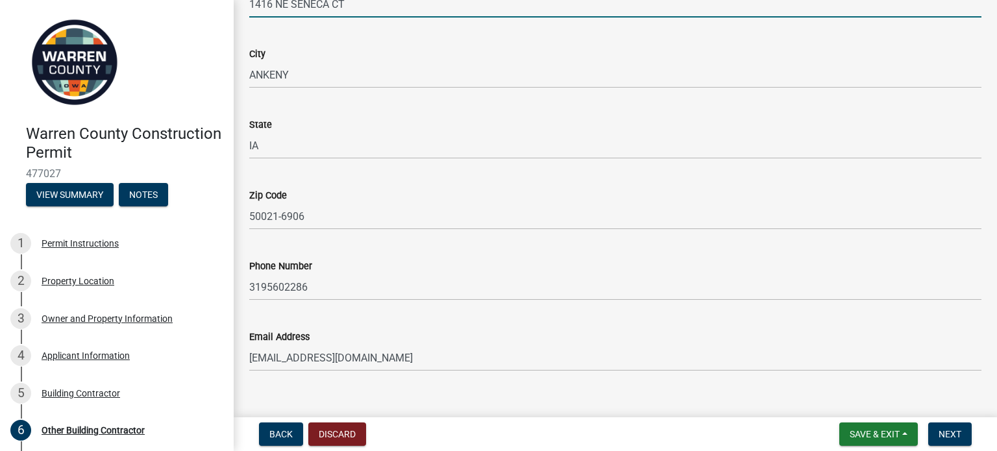
scroll to position [293, 0]
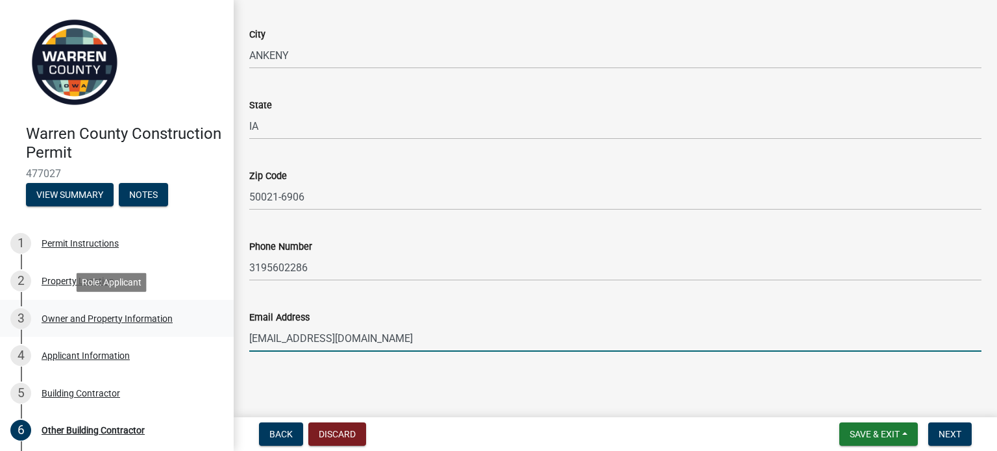
drag, startPoint x: 401, startPoint y: 335, endPoint x: 208, endPoint y: 332, distance: 193.5
click at [208, 332] on div "Warren County Construction Permit 477027 View Summary Notes 1 Permit Instructio…" at bounding box center [498, 225] width 997 height 451
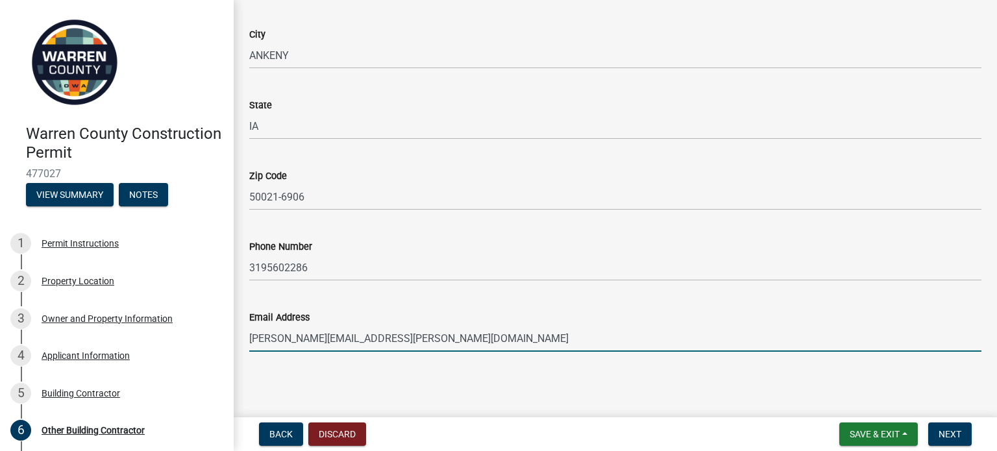
type input "[PERSON_NAME][EMAIL_ADDRESS][PERSON_NAME][DOMAIN_NAME]"
click at [459, 293] on div "Email Address [PERSON_NAME][EMAIL_ADDRESS][PERSON_NAME][DOMAIN_NAME]" at bounding box center [615, 322] width 732 height 60
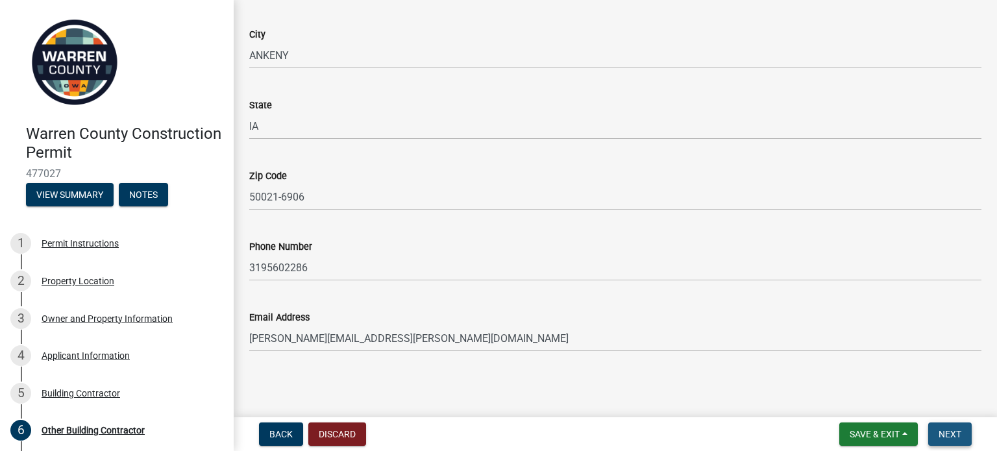
click at [957, 438] on span "Next" at bounding box center [950, 434] width 23 height 10
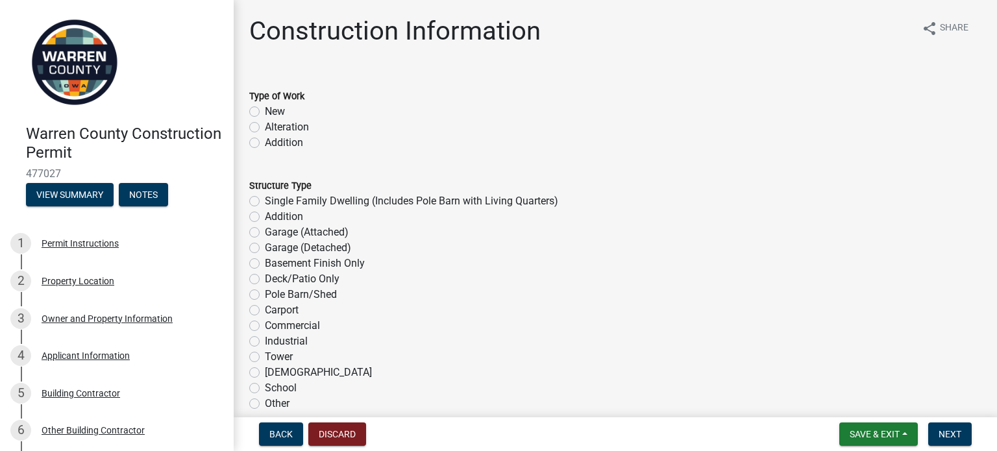
click at [265, 112] on label "New" at bounding box center [275, 112] width 20 height 16
click at [265, 112] on input "New" at bounding box center [269, 108] width 8 height 8
radio input "true"
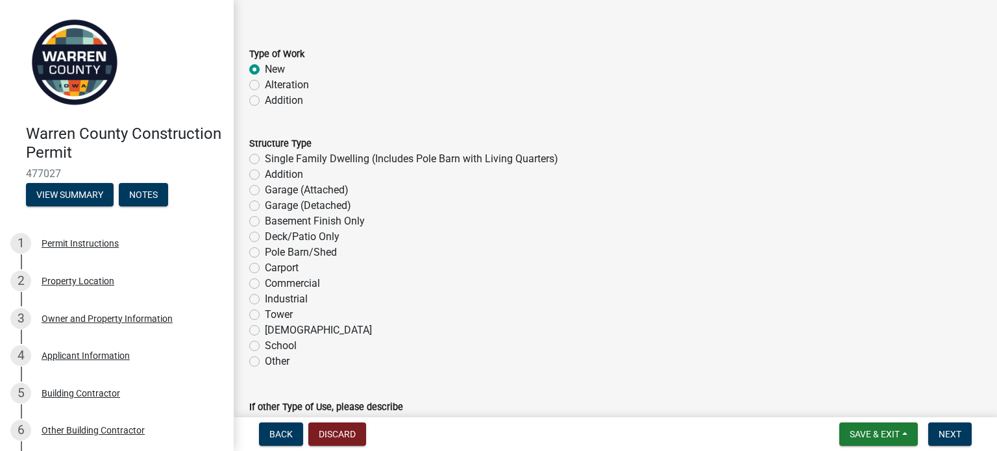
scroll to position [65, 0]
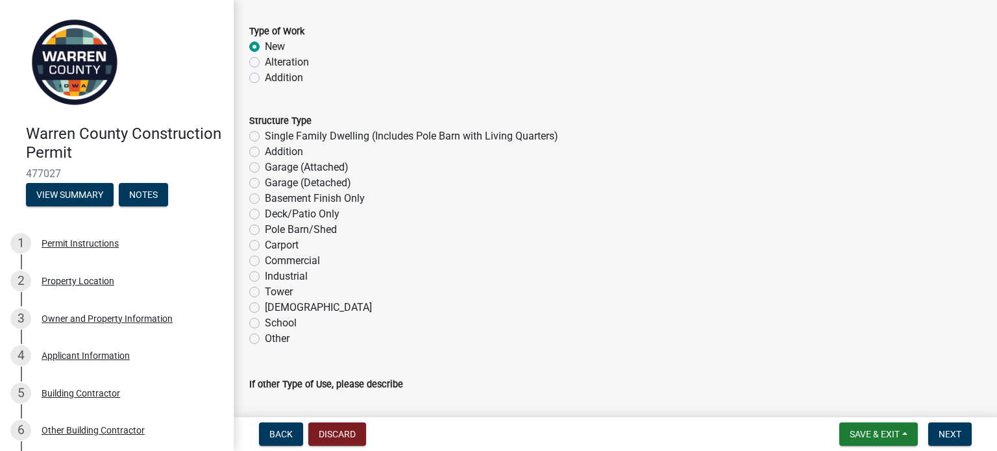
click at [265, 134] on label "Single Family Dwelling (Includes Pole Barn with Living Quarters)" at bounding box center [411, 137] width 293 height 16
click at [265, 134] on input "Single Family Dwelling (Includes Pole Barn with Living Quarters)" at bounding box center [269, 133] width 8 height 8
radio input "true"
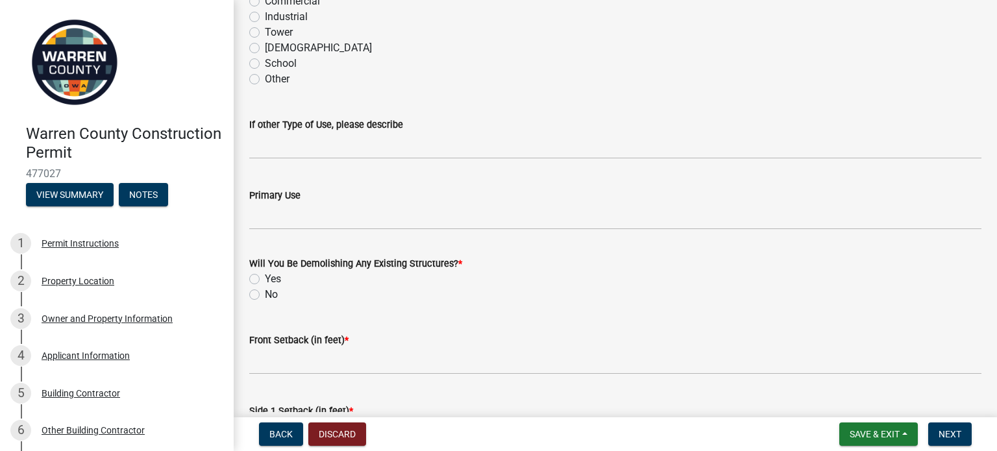
scroll to position [390, 0]
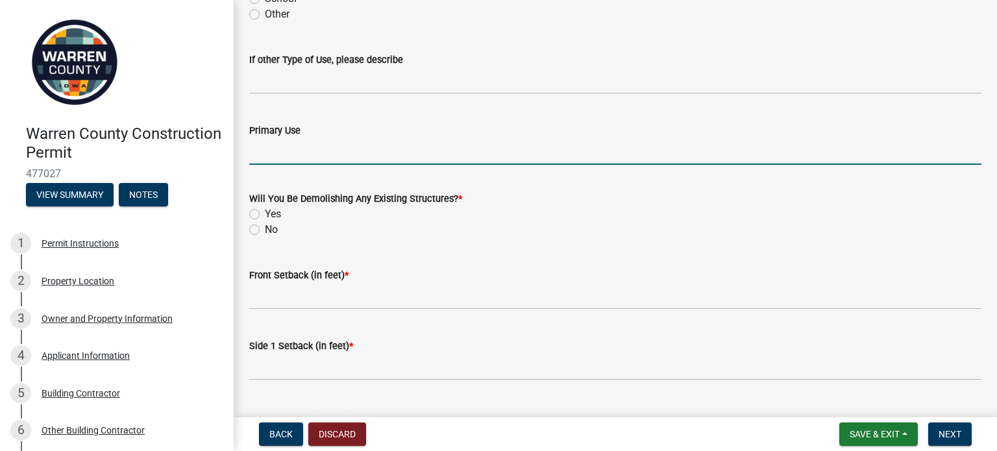
click at [342, 158] on input "Primary Use" at bounding box center [615, 151] width 732 height 27
type input "Single Family Primary Residence"
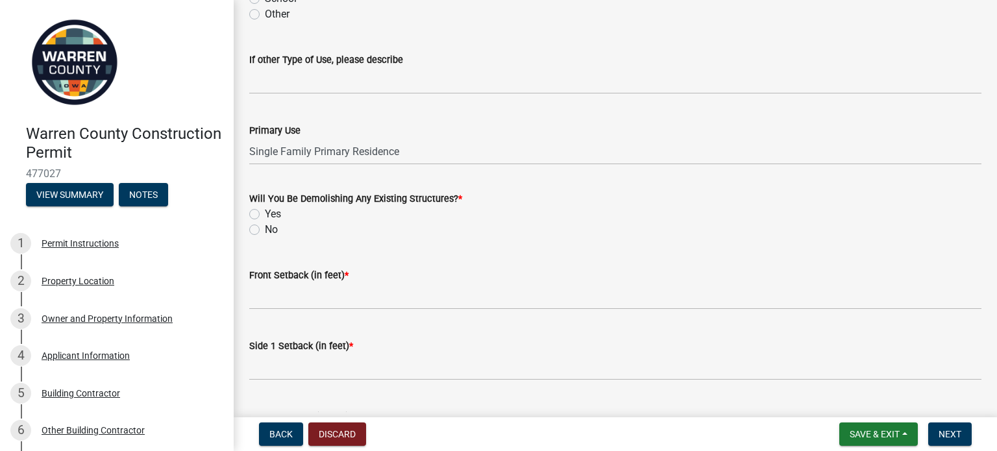
click at [265, 231] on label "No" at bounding box center [271, 230] width 13 height 16
click at [265, 230] on input "No" at bounding box center [269, 226] width 8 height 8
radio input "true"
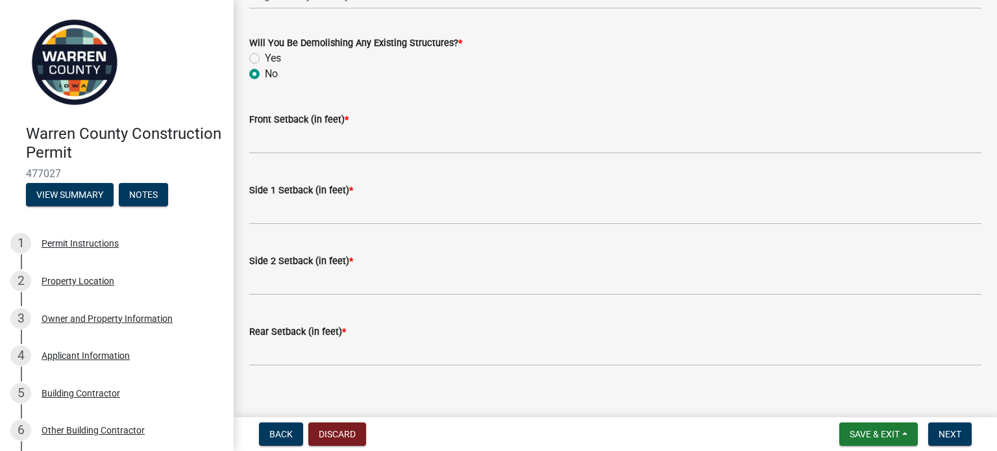
scroll to position [560, 0]
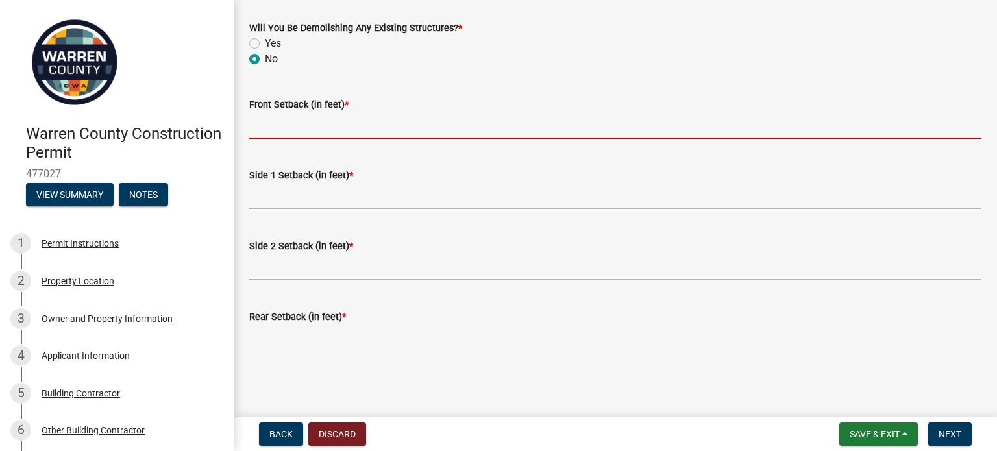
click at [296, 129] on input "Front Setback (in feet) *" at bounding box center [615, 125] width 732 height 27
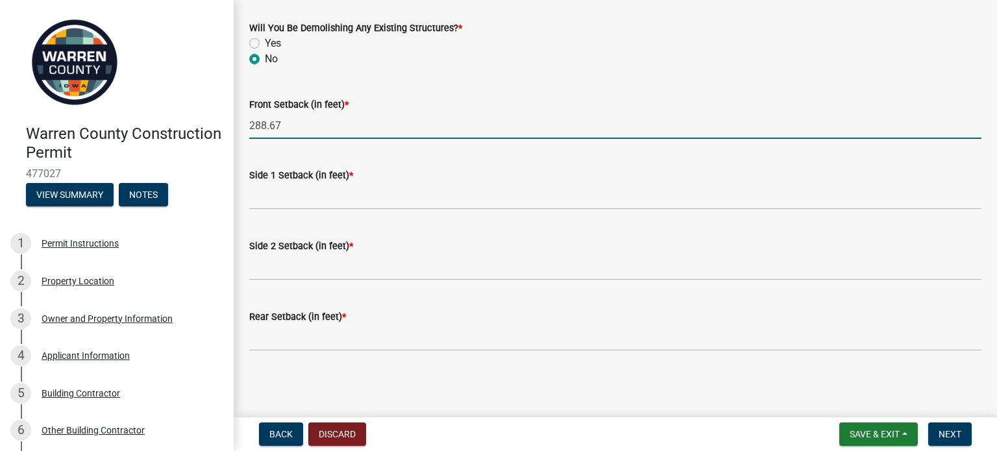
type input "288.67"
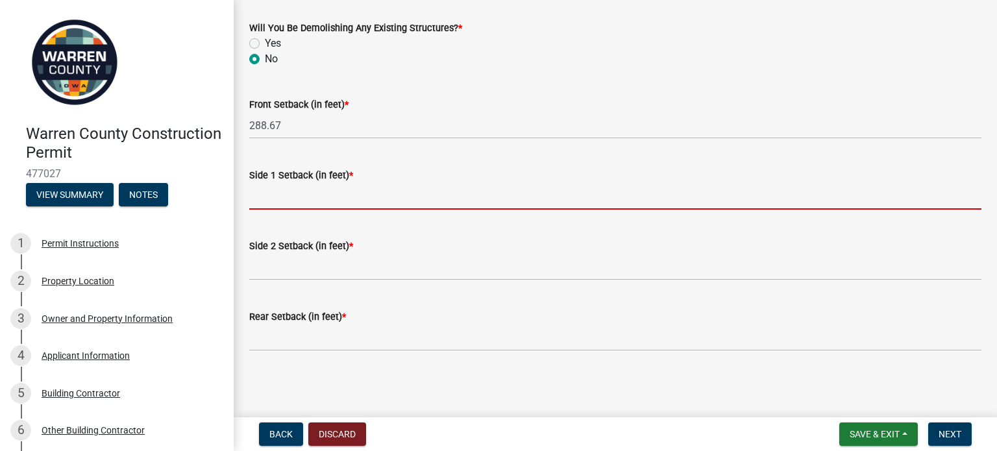
click at [258, 202] on input "Side 1 Setback (in feet) *" at bounding box center [615, 196] width 732 height 27
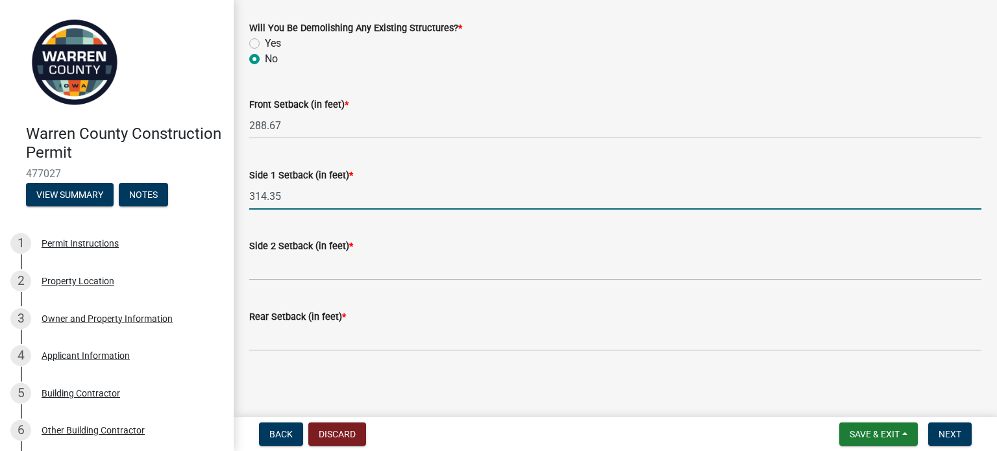
type input "314.35"
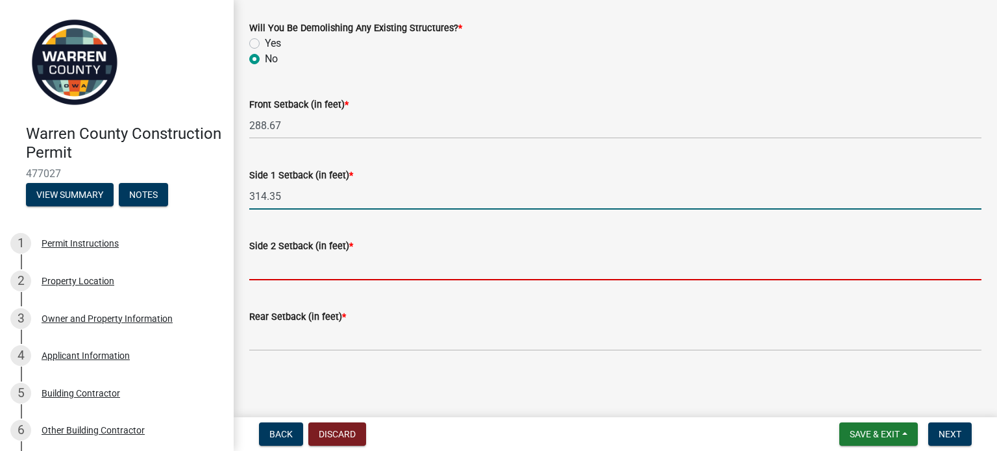
click at [306, 266] on input "Side 2 Setback (in feet) *" at bounding box center [615, 267] width 732 height 27
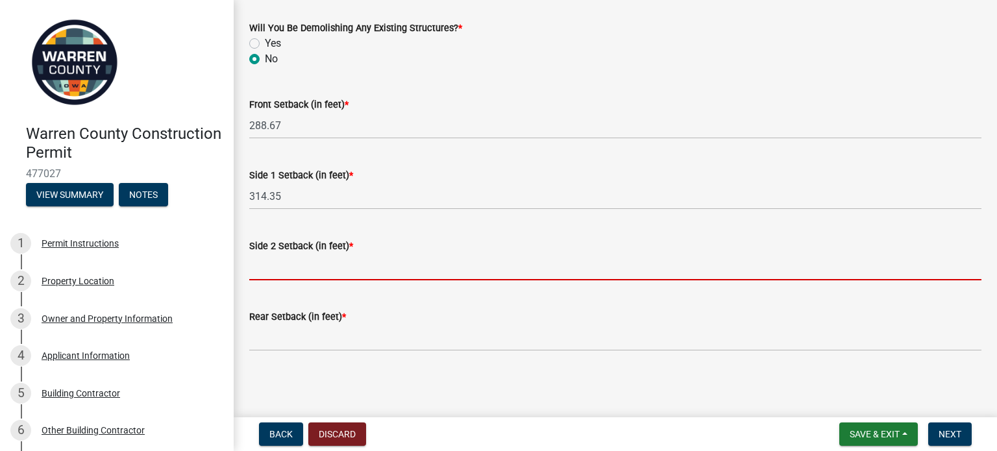
click at [275, 265] on input "Side 2 Setback (in feet) *" at bounding box center [615, 267] width 732 height 27
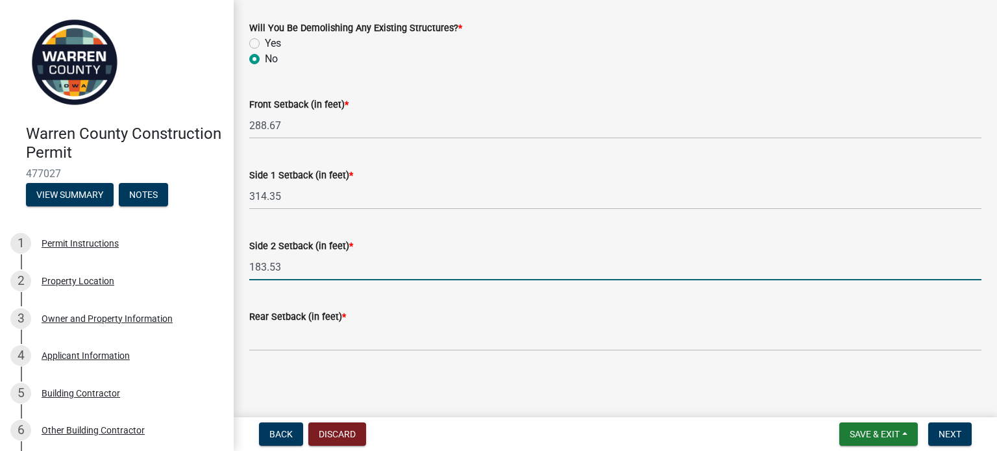
type input "183.53"
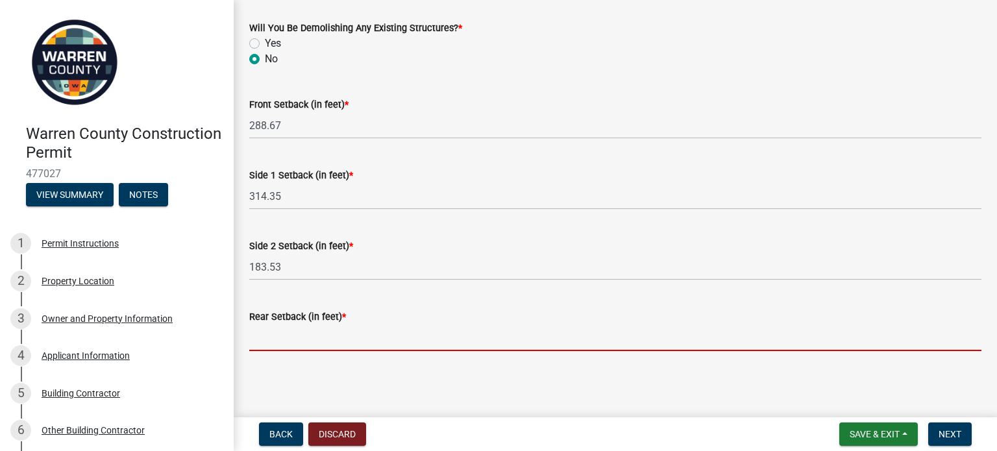
click at [273, 343] on input "Rear Setback (in feet) *" at bounding box center [615, 338] width 732 height 27
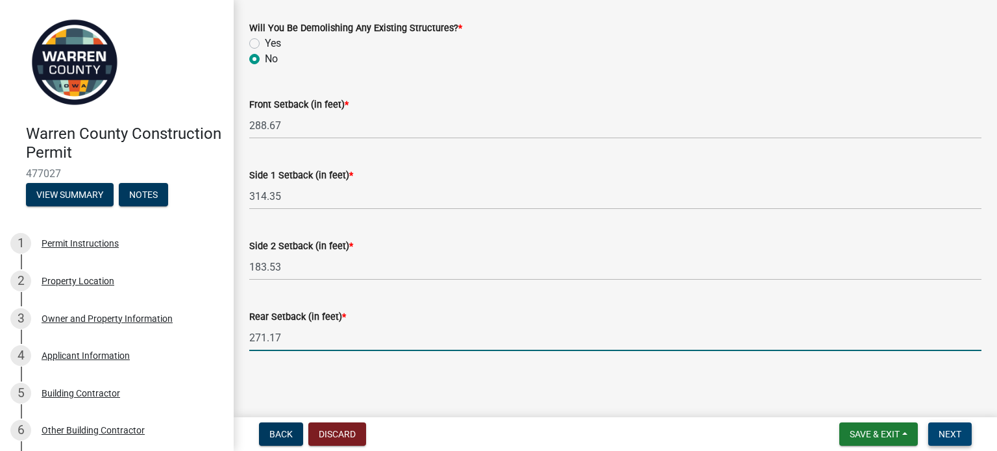
type input "271.17"
click at [943, 438] on span "Next" at bounding box center [950, 434] width 23 height 10
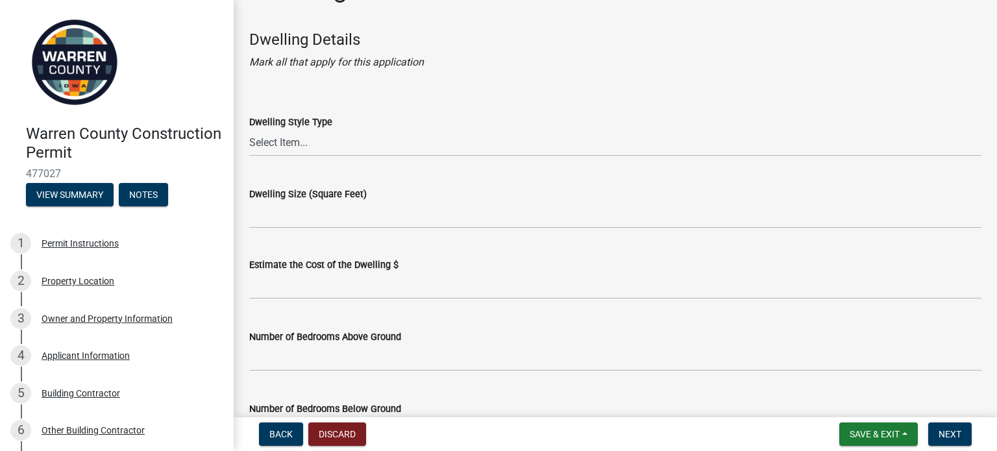
scroll to position [65, 0]
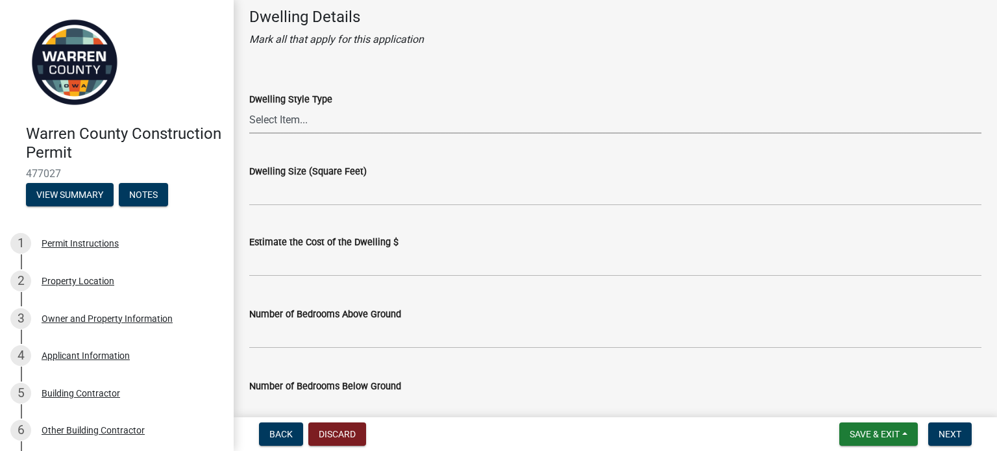
click at [319, 117] on select "Select Item... 1 Story Frame 1 Story Brick 1 1/2 Story Frame 1 1/2 Story Brick …" at bounding box center [615, 120] width 732 height 27
click at [249, 107] on select "Select Item... 1 Story Frame 1 Story Brick 1 1/2 Story Frame 1 1/2 Story Brick …" at bounding box center [615, 120] width 732 height 27
select select "6be2891c-b014-4eb5-8316-9de7191813e4"
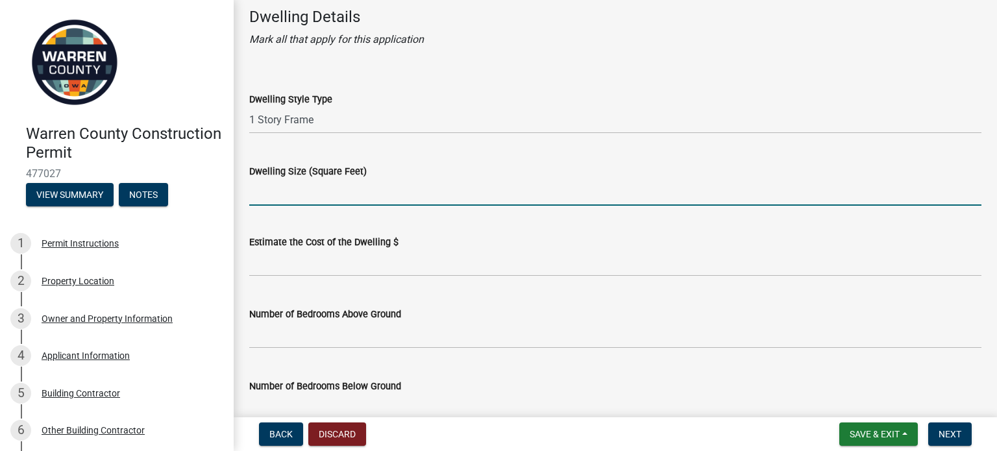
click at [303, 195] on input "Dwelling Size (Square Feet)" at bounding box center [615, 192] width 732 height 27
click at [305, 195] on input "Dwelling Size (Square Feet)" at bounding box center [615, 192] width 732 height 27
type input "1747"
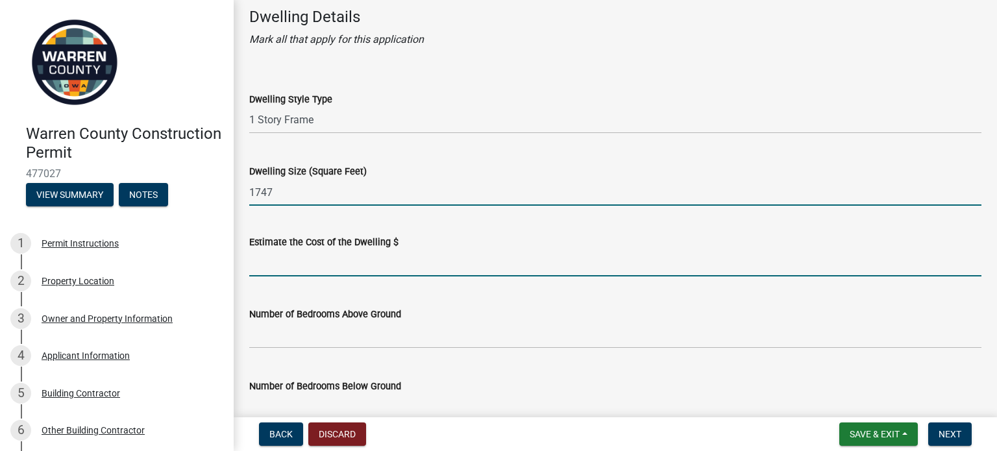
click at [291, 272] on input "text" at bounding box center [615, 263] width 732 height 27
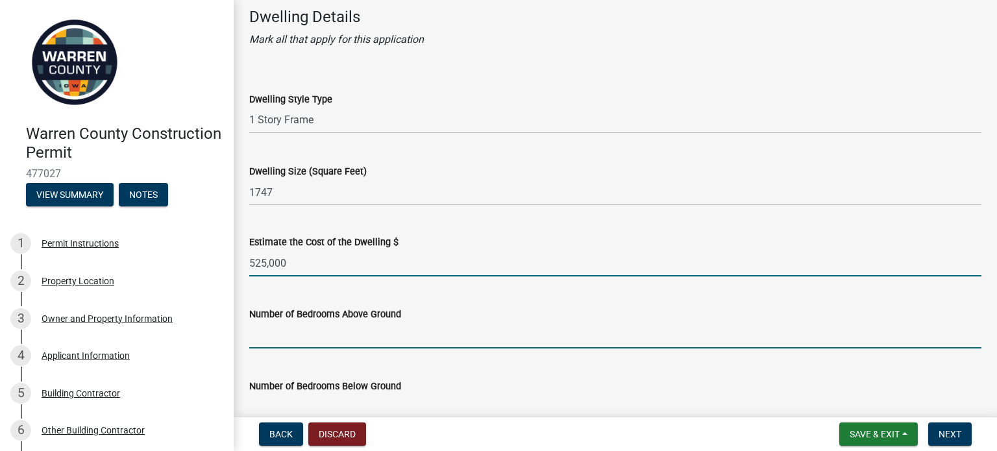
type input "525000"
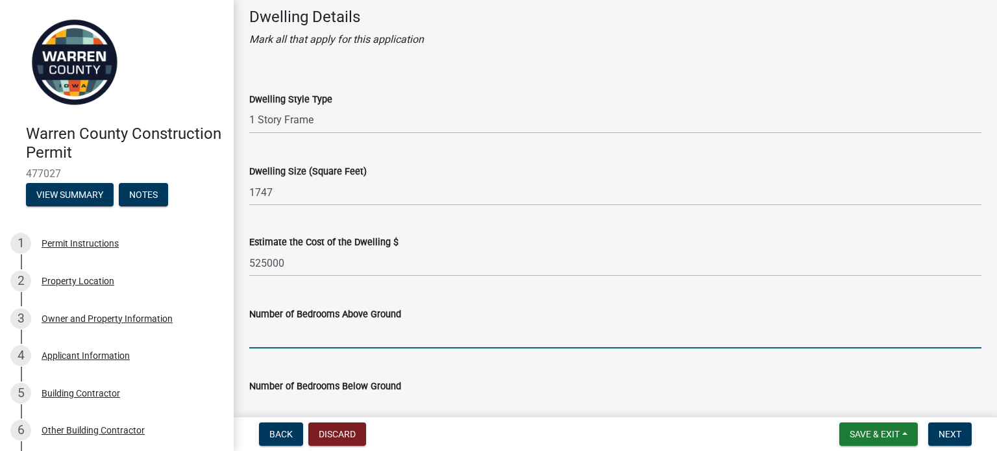
click at [288, 340] on input "text" at bounding box center [615, 335] width 732 height 27
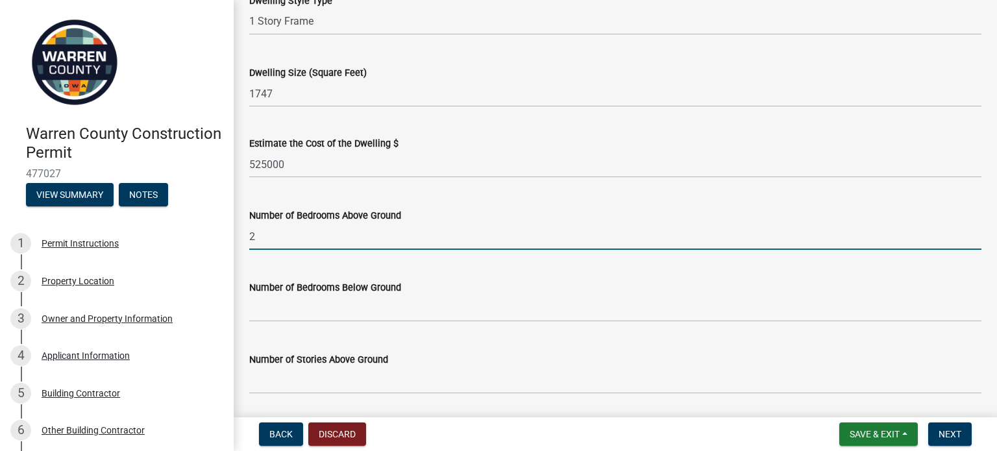
scroll to position [195, 0]
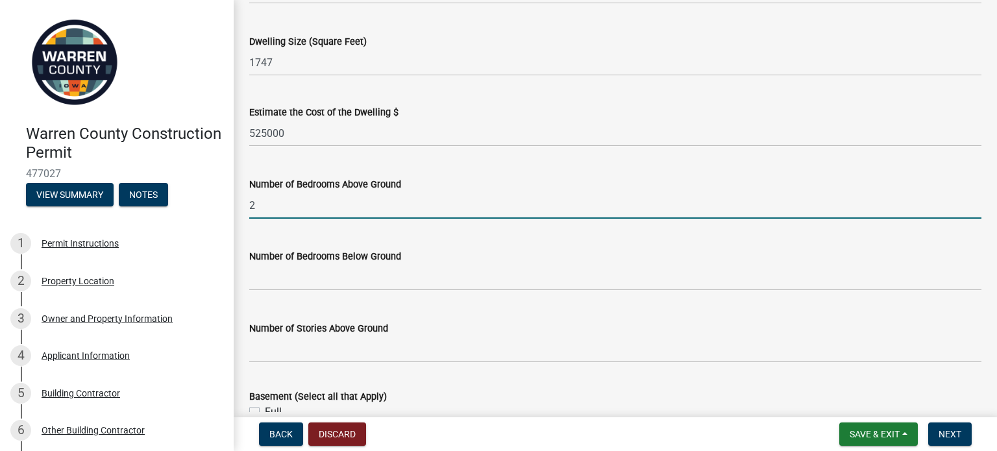
type input "2"
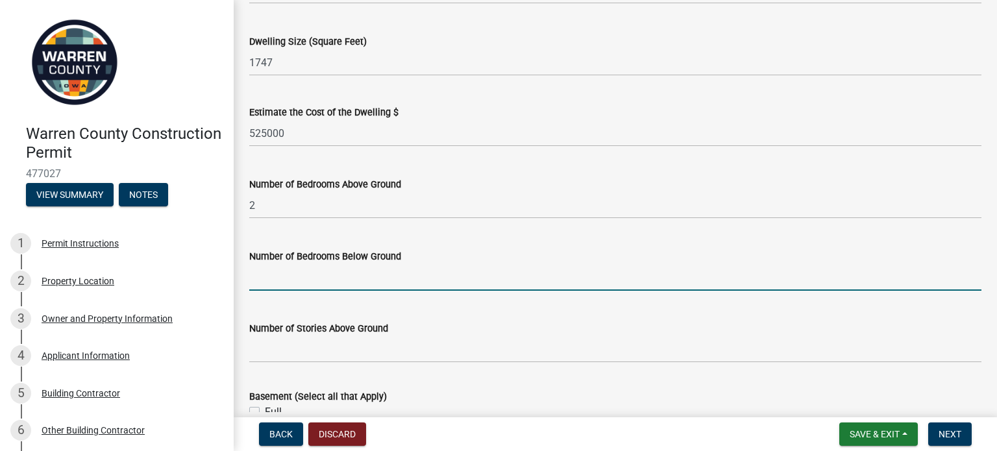
click at [296, 270] on input "text" at bounding box center [615, 277] width 732 height 27
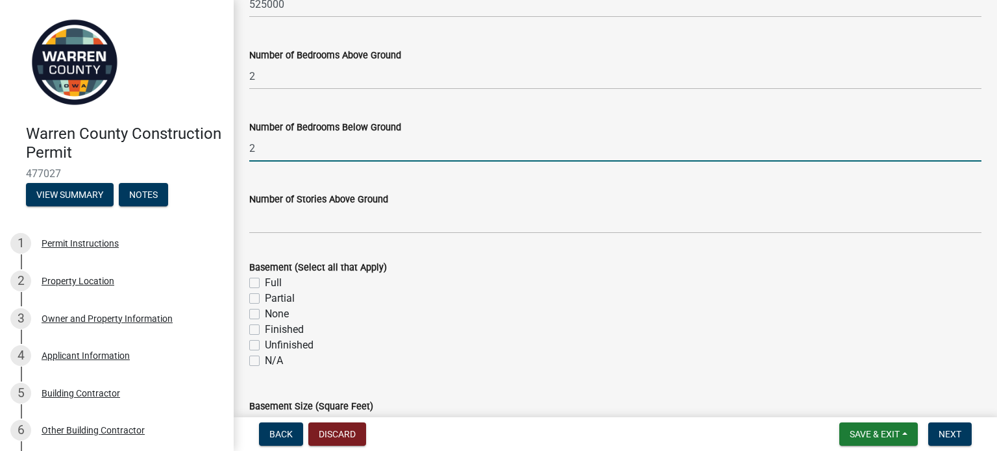
scroll to position [325, 0]
type input "2"
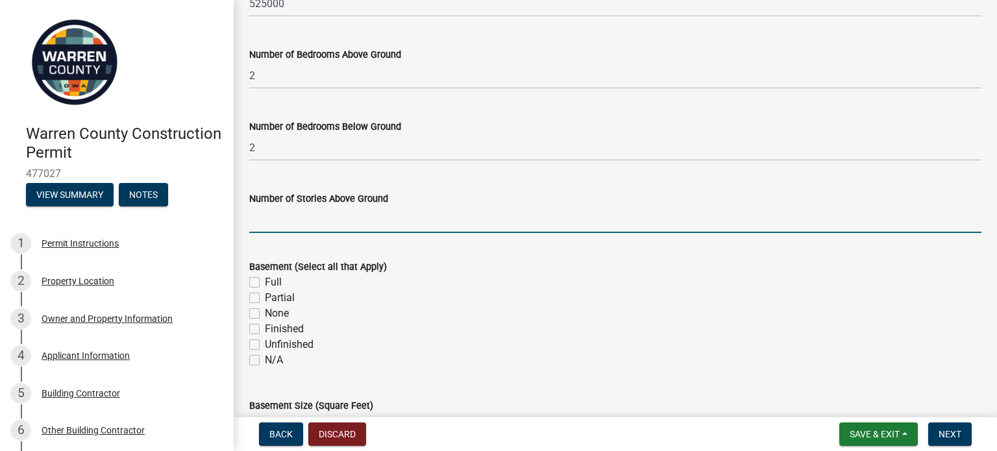
click at [310, 225] on input "Number of Stories Above Ground" at bounding box center [615, 219] width 732 height 27
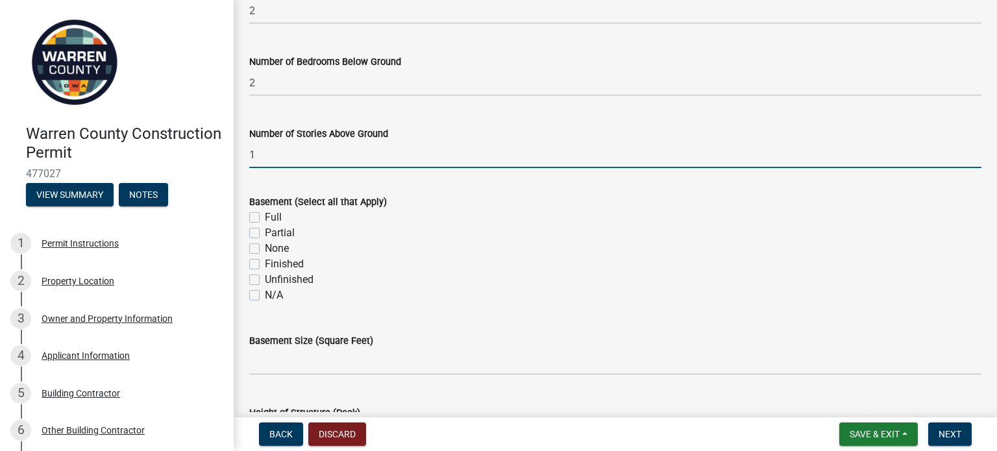
type input "1"
click at [265, 215] on label "Full" at bounding box center [273, 218] width 17 height 16
click at [265, 215] on input "Full" at bounding box center [269, 214] width 8 height 8
checkbox input "true"
checkbox input "false"
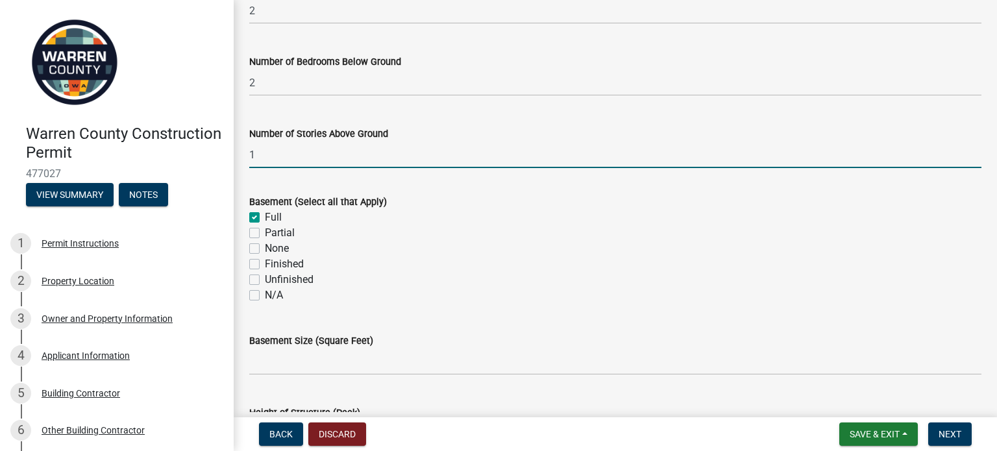
checkbox input "false"
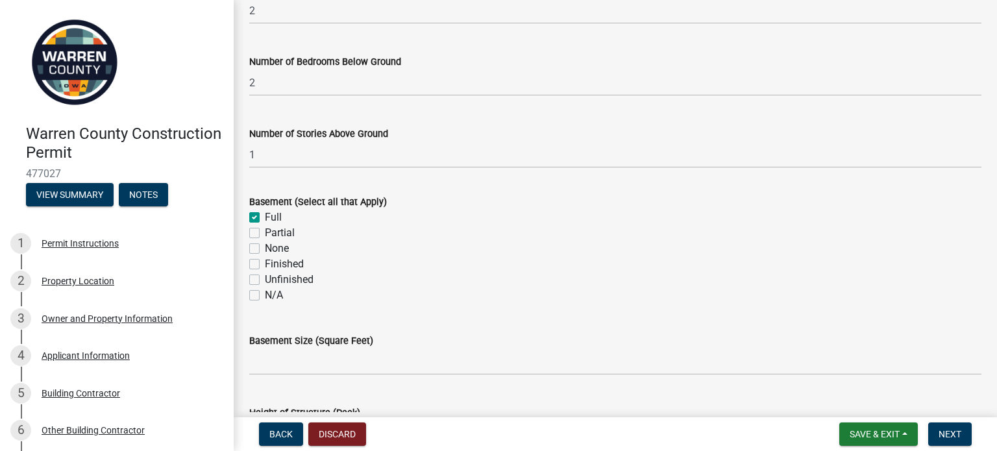
click at [265, 266] on label "Finished" at bounding box center [284, 264] width 39 height 16
click at [265, 265] on input "Finished" at bounding box center [269, 260] width 8 height 8
checkbox input "true"
checkbox input "false"
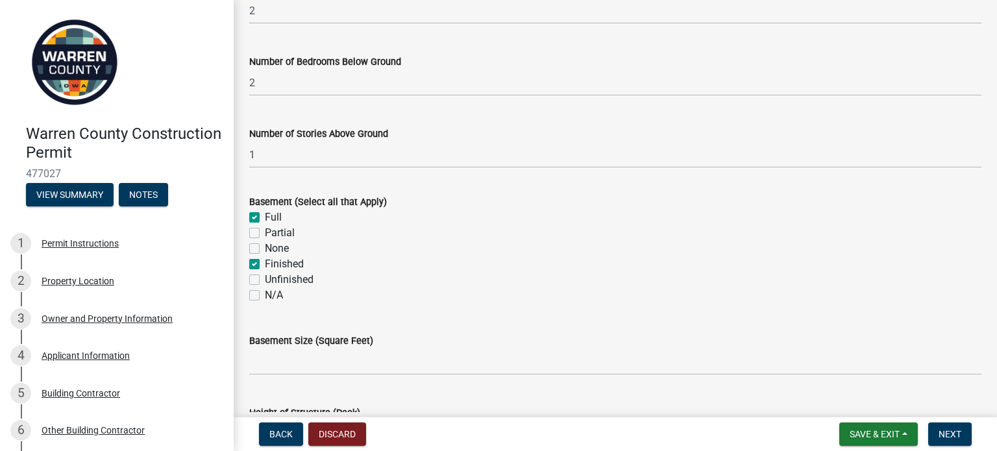
checkbox input "false"
checkbox input "true"
checkbox input "false"
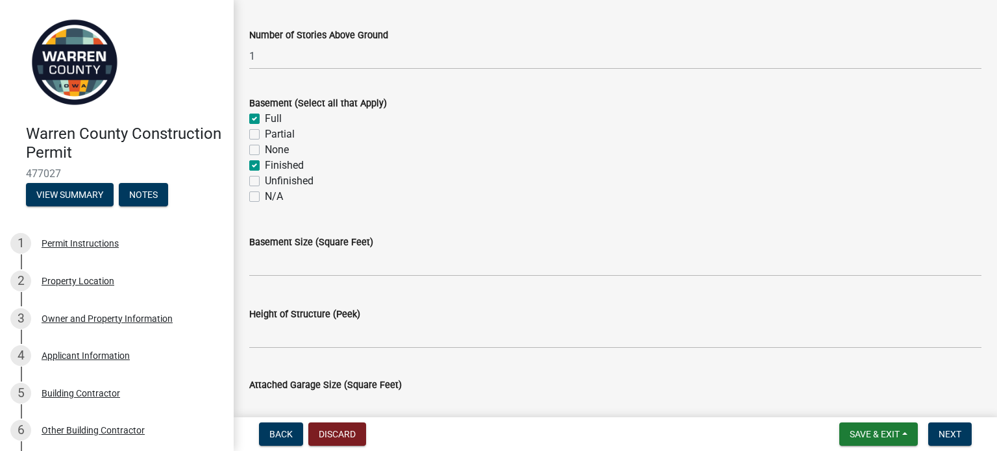
scroll to position [519, 0]
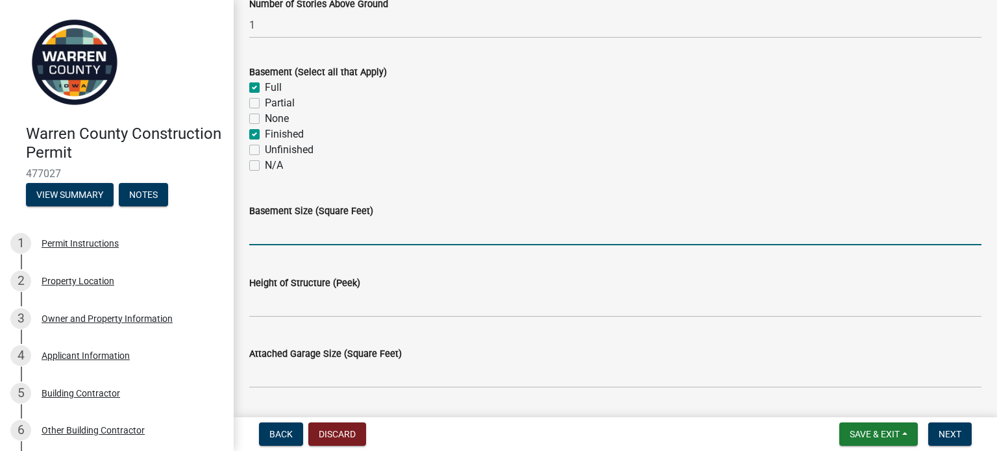
click at [330, 234] on input "text" at bounding box center [615, 232] width 732 height 27
click at [264, 235] on input "text" at bounding box center [615, 232] width 732 height 27
type input "1161"
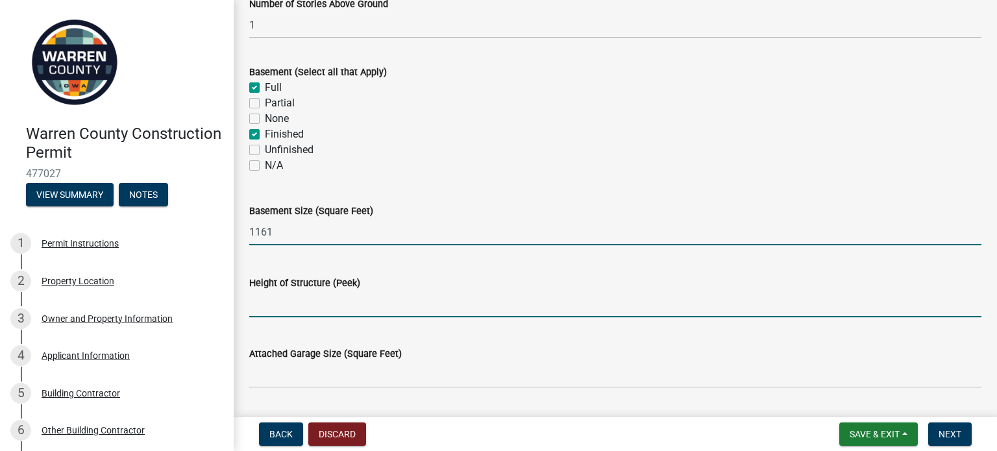
click at [307, 307] on input "Height of Structure (Peek)" at bounding box center [615, 304] width 732 height 27
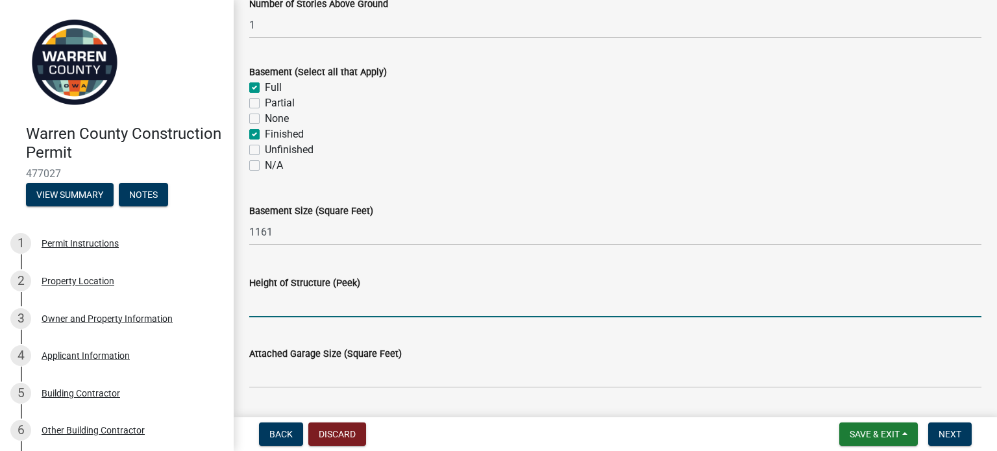
click at [369, 306] on input "Height of Structure (Peek)" at bounding box center [615, 304] width 732 height 27
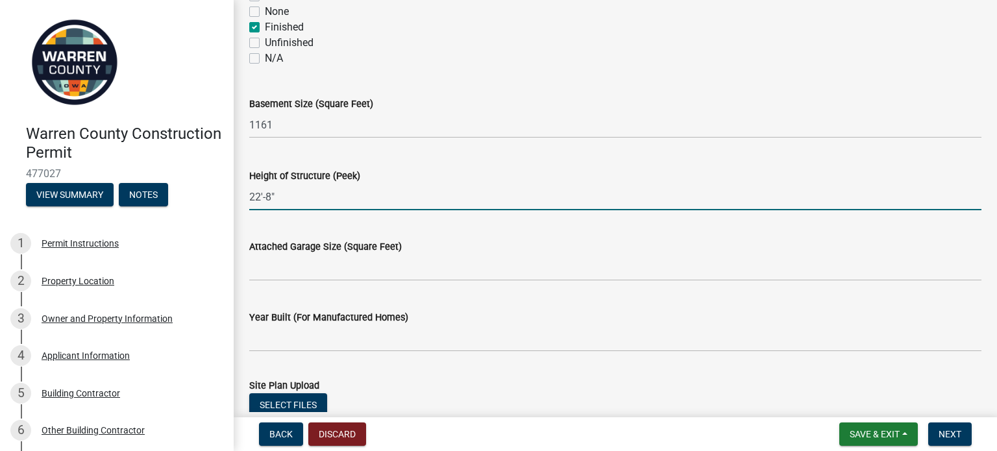
scroll to position [649, 0]
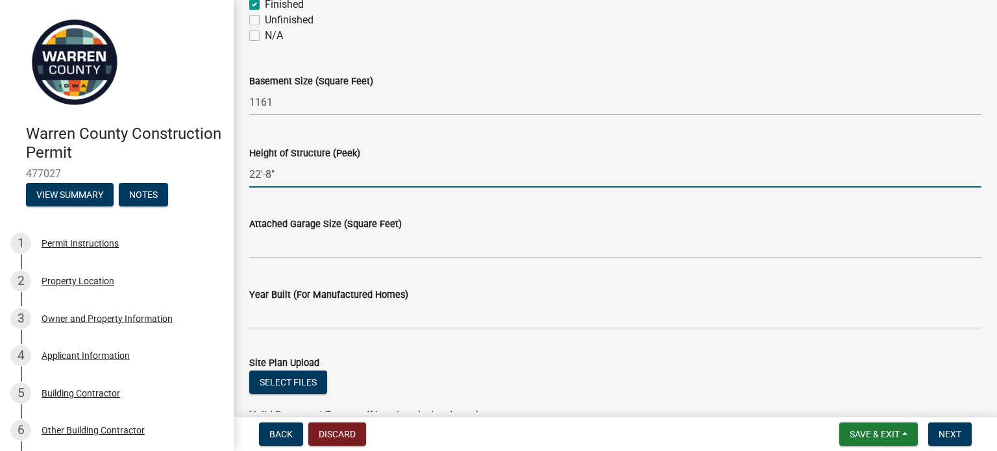
type input "22'-8""
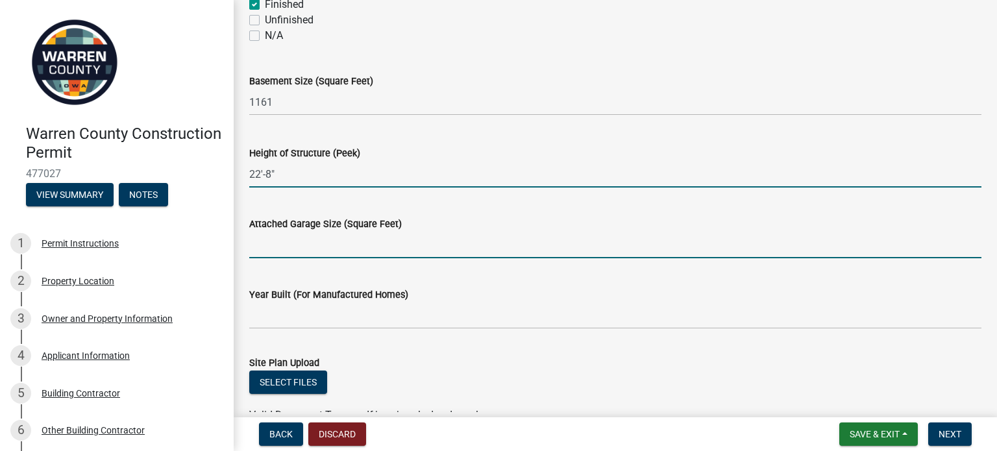
click at [362, 242] on input "Attached Garage Size (Square Feet)" at bounding box center [615, 245] width 732 height 27
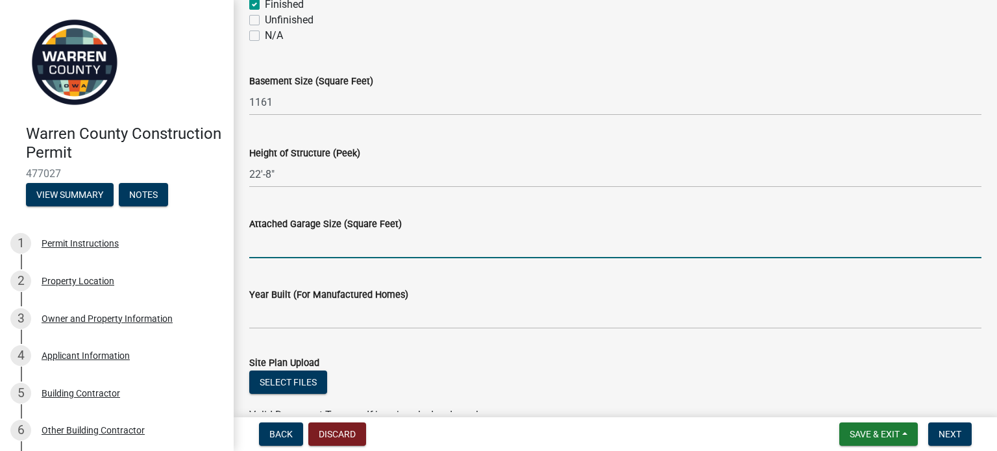
click at [295, 247] on input "Attached Garage Size (Square Feet)" at bounding box center [615, 245] width 732 height 27
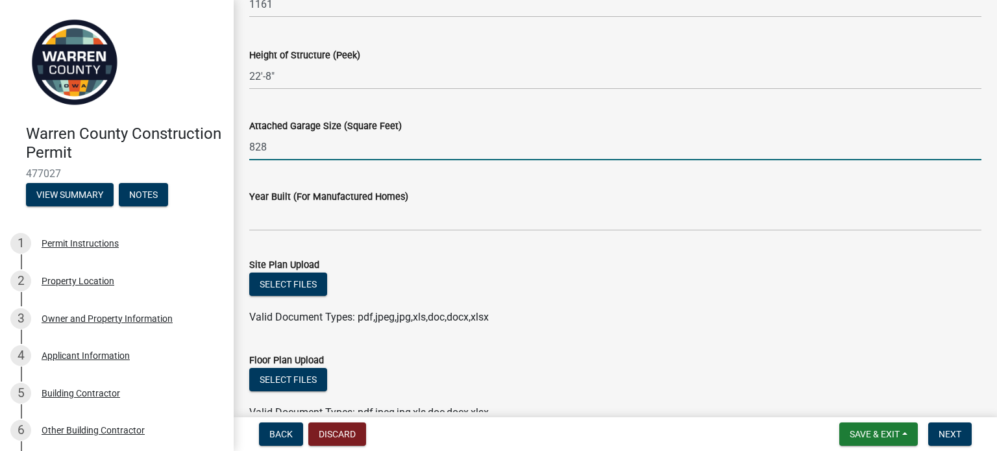
scroll to position [844, 0]
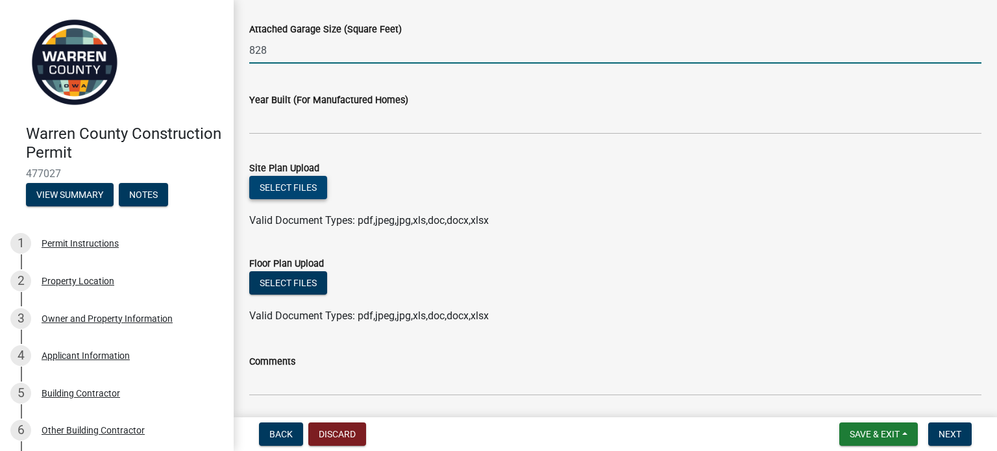
type input "828"
click at [296, 191] on button "Select files" at bounding box center [288, 187] width 78 height 23
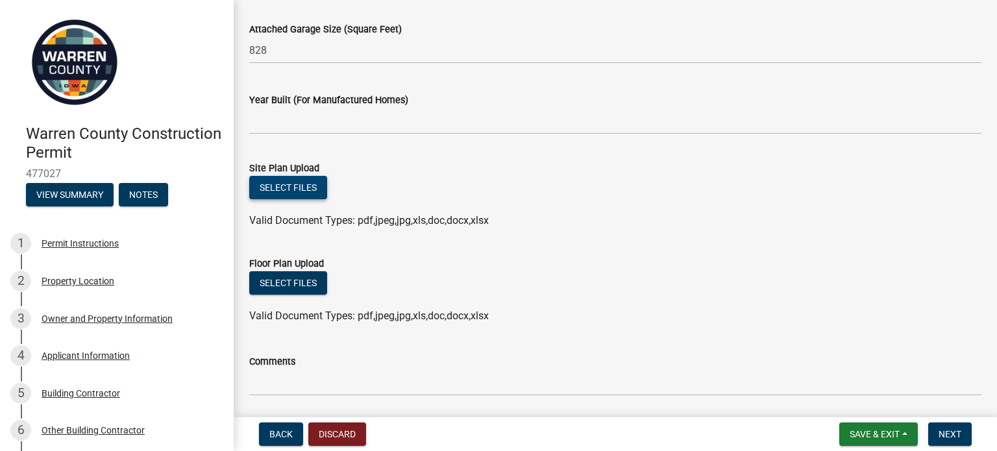
click at [294, 184] on button "Select files" at bounding box center [288, 187] width 78 height 23
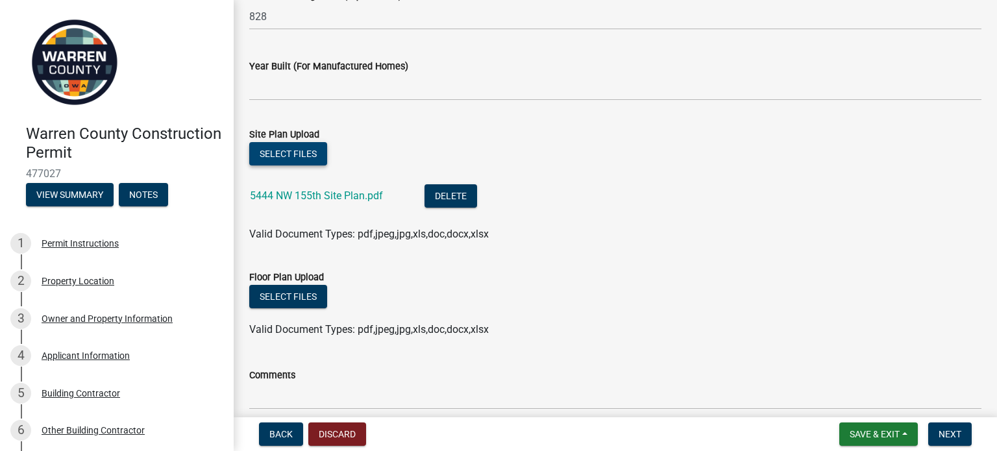
scroll to position [909, 0]
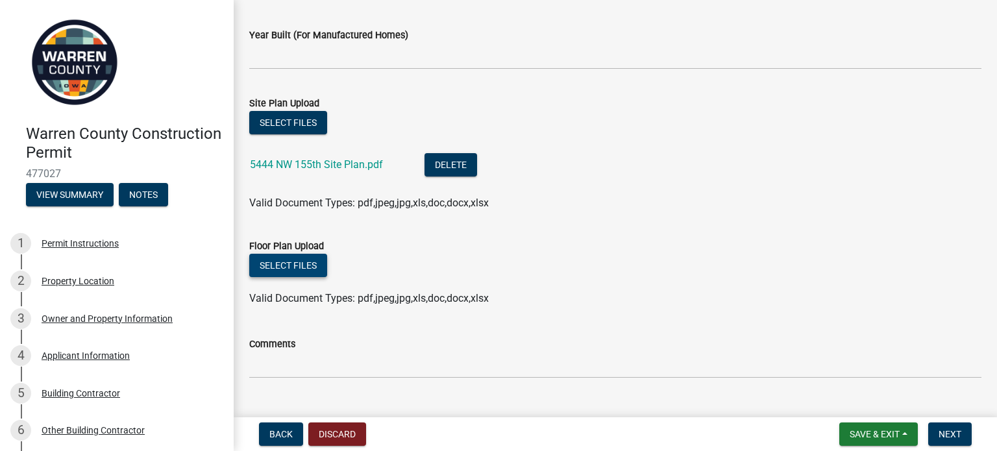
click at [298, 262] on button "Select files" at bounding box center [288, 265] width 78 height 23
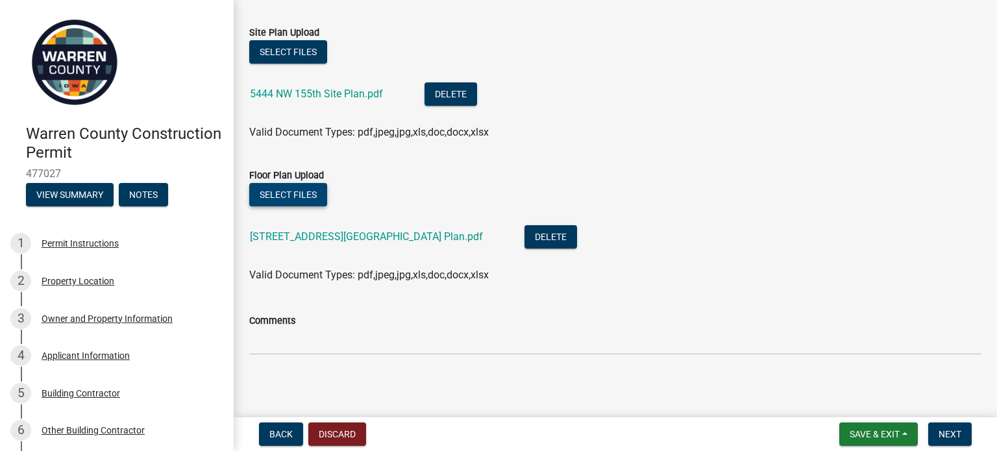
scroll to position [983, 0]
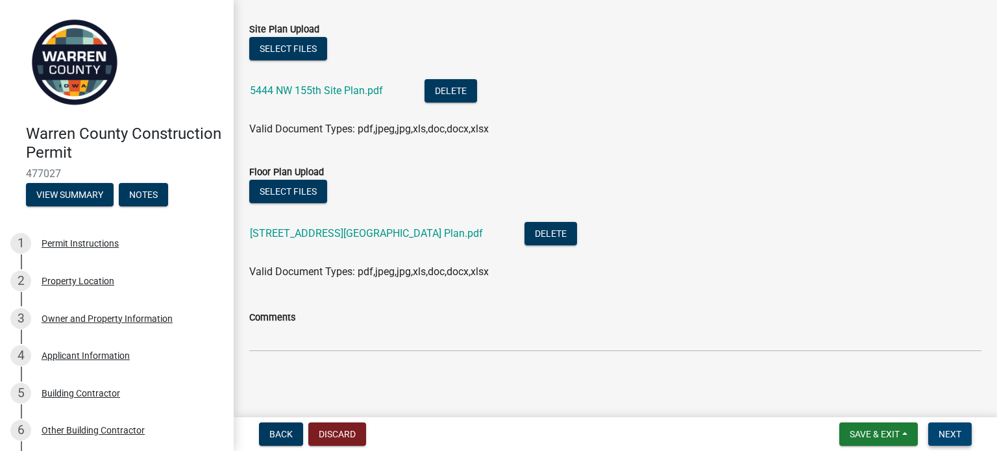
click at [953, 436] on span "Next" at bounding box center [950, 434] width 23 height 10
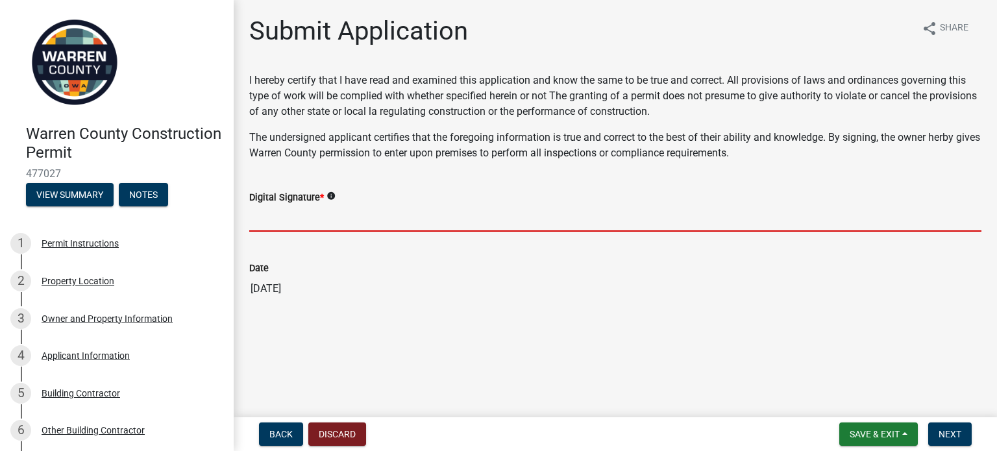
click at [301, 223] on input "Digital Signature *" at bounding box center [615, 218] width 732 height 27
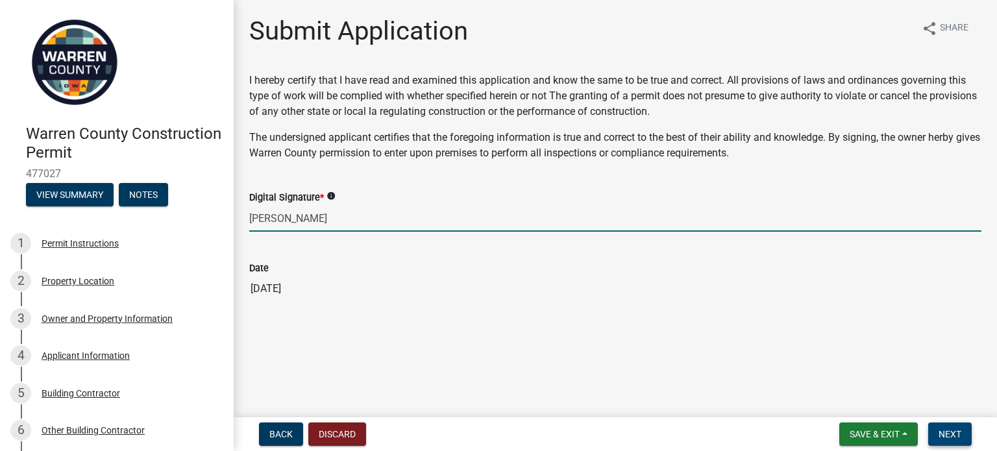
type input "[PERSON_NAME]"
click at [963, 426] on button "Next" at bounding box center [949, 434] width 43 height 23
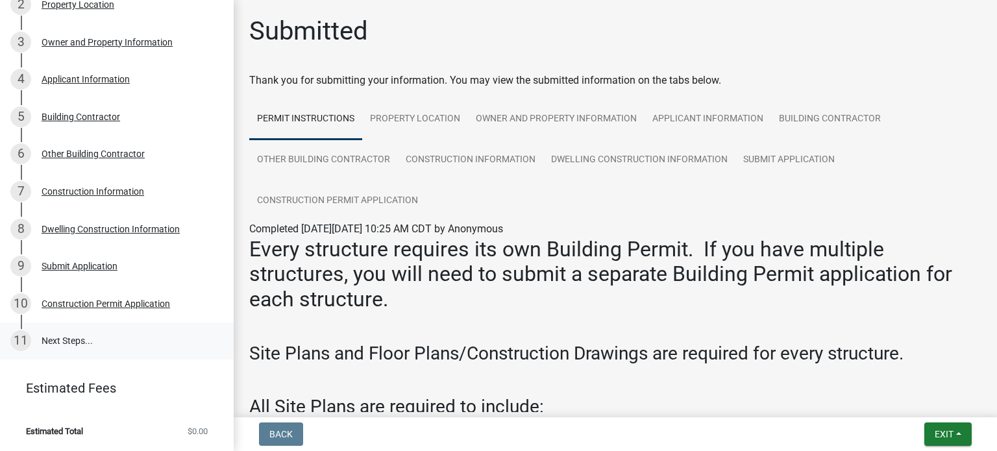
click at [79, 334] on link "11 Next Steps..." at bounding box center [117, 342] width 234 height 38
click at [92, 304] on div "Construction Permit Application" at bounding box center [106, 303] width 129 height 9
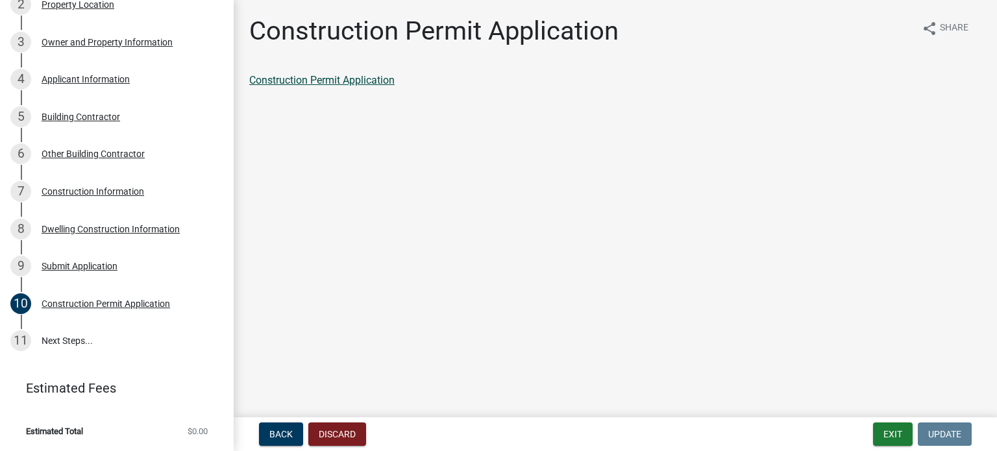
click at [368, 84] on link "Construction Permit Application" at bounding box center [321, 80] width 145 height 12
click at [72, 337] on link "11 Next Steps..." at bounding box center [117, 342] width 234 height 38
click at [69, 340] on link "11 Next Steps..." at bounding box center [117, 342] width 234 height 38
click at [69, 341] on link "11 Next Steps..." at bounding box center [117, 342] width 234 height 38
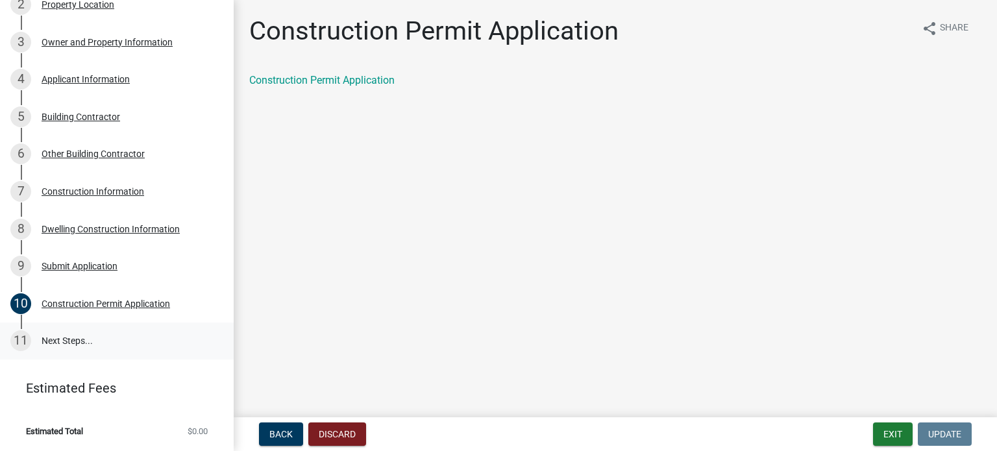
click at [36, 338] on link "11 Next Steps..." at bounding box center [117, 342] width 234 height 38
drag, startPoint x: 928, startPoint y: 419, endPoint x: 938, endPoint y: 423, distance: 10.3
click at [932, 420] on nav "Back Discard Exit Update" at bounding box center [616, 434] width 764 height 34
click at [902, 443] on button "Exit" at bounding box center [893, 434] width 40 height 23
